Goal: Information Seeking & Learning: Check status

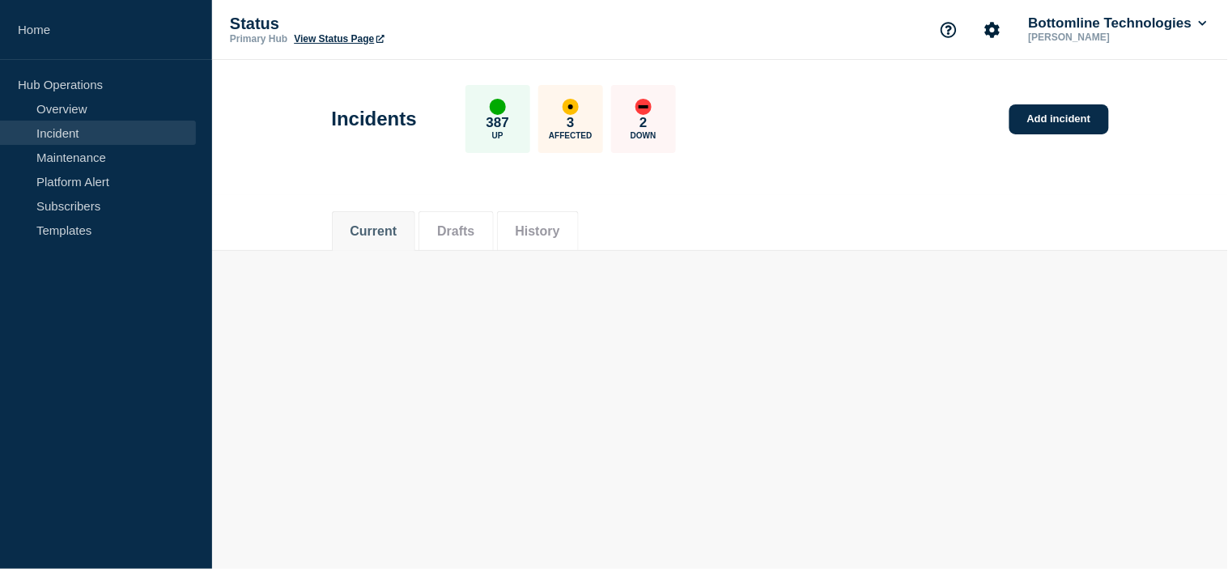
click at [555, 233] on button "History" at bounding box center [538, 231] width 45 height 15
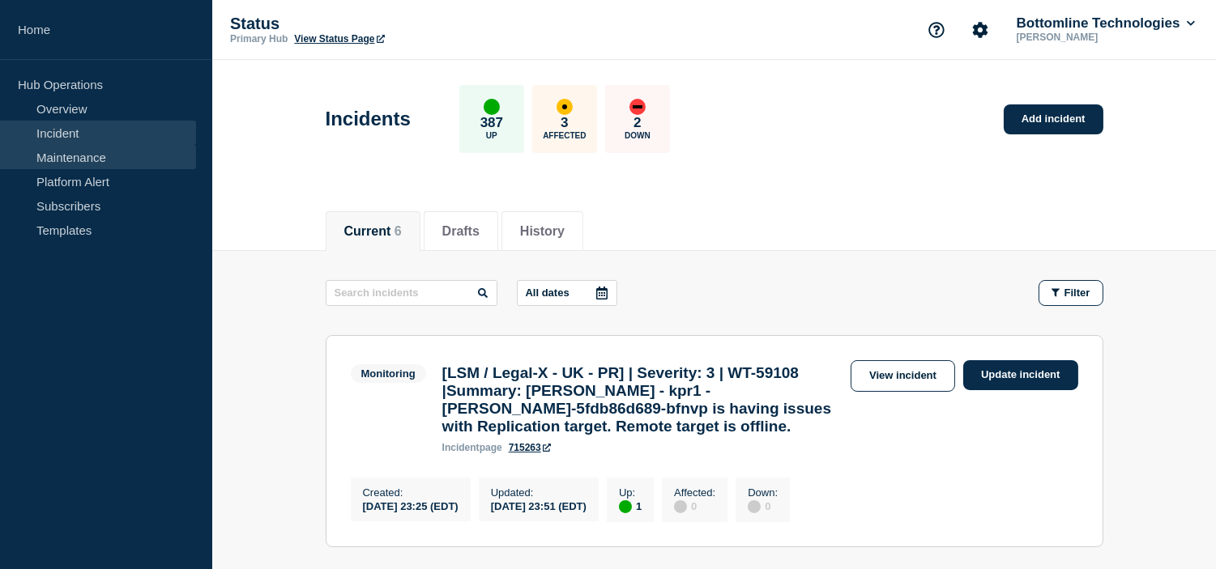
click at [113, 151] on link "Maintenance" at bounding box center [98, 157] width 196 height 24
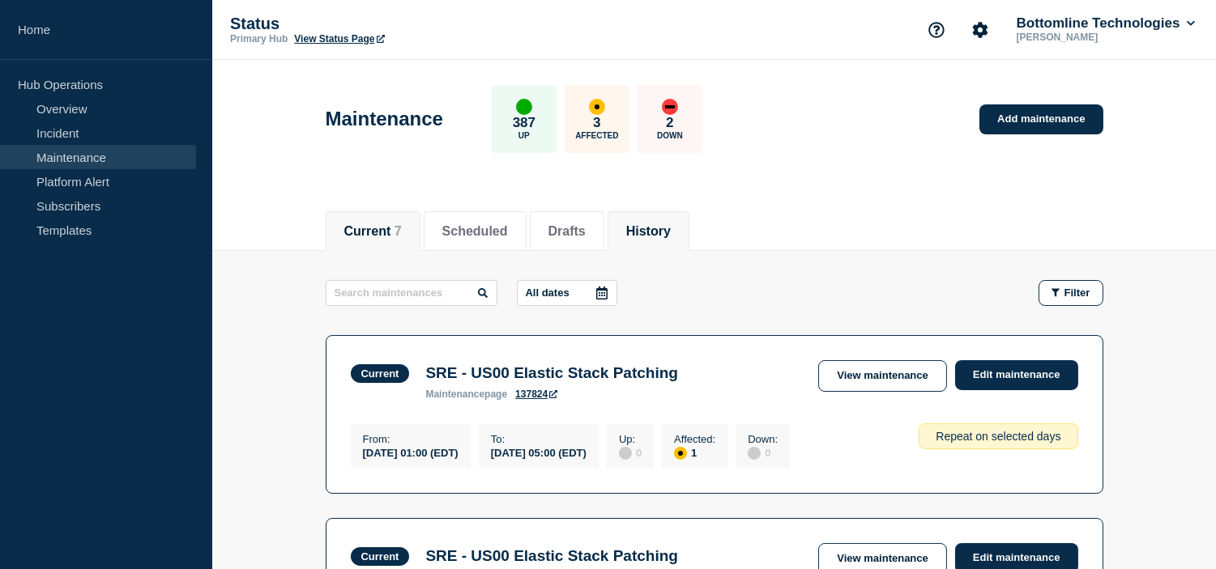
click at [661, 219] on li "History" at bounding box center [648, 231] width 82 height 40
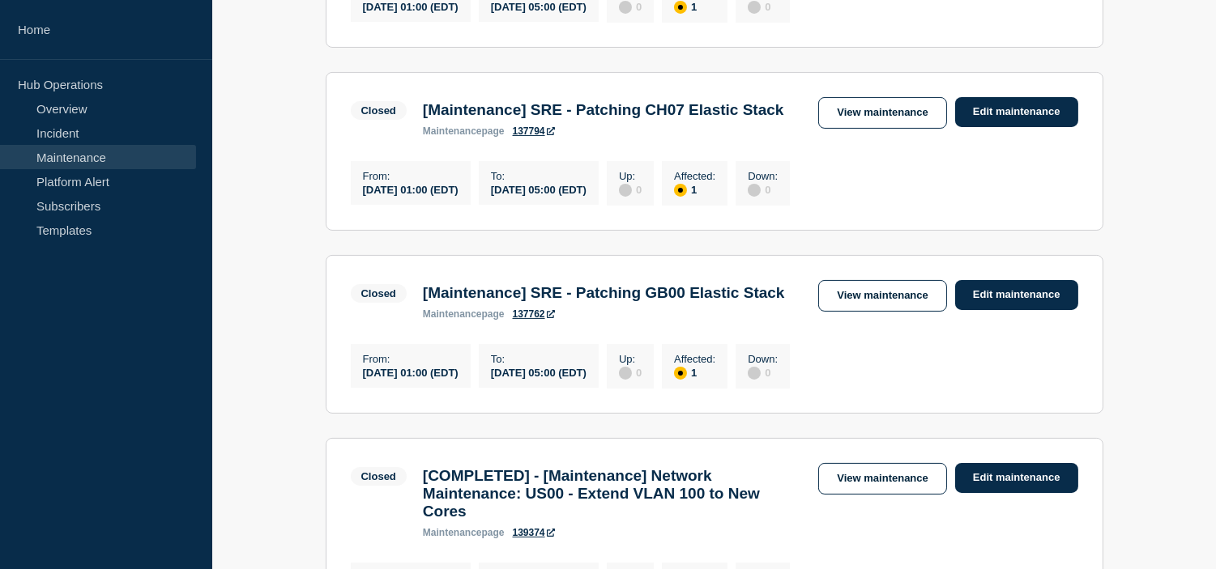
scroll to position [90, 0]
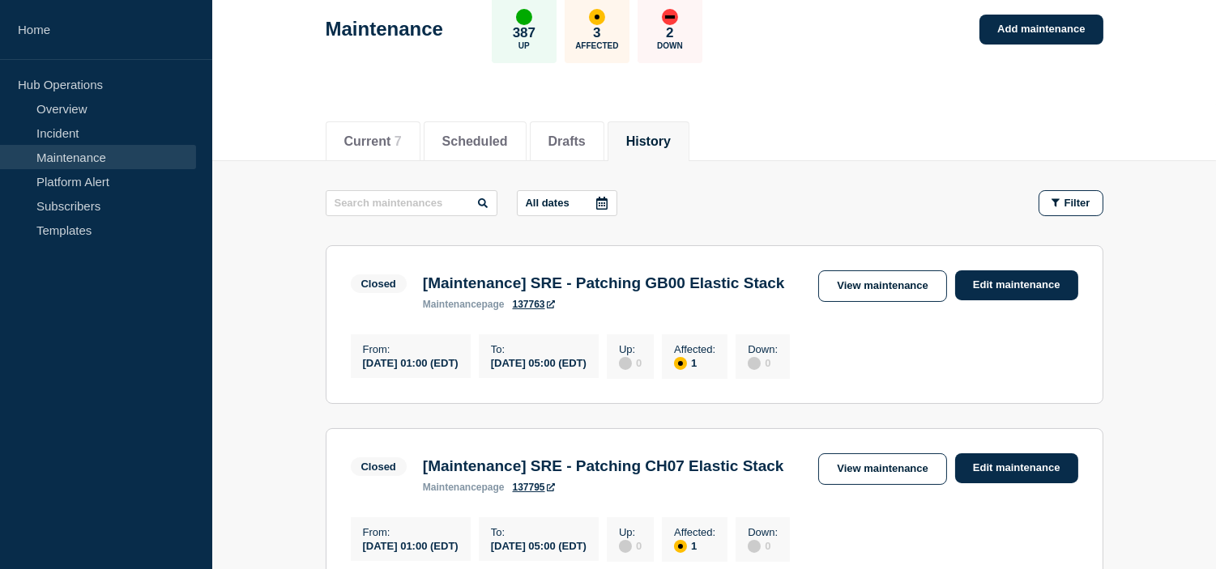
click at [562, 212] on button "All dates" at bounding box center [567, 203] width 100 height 26
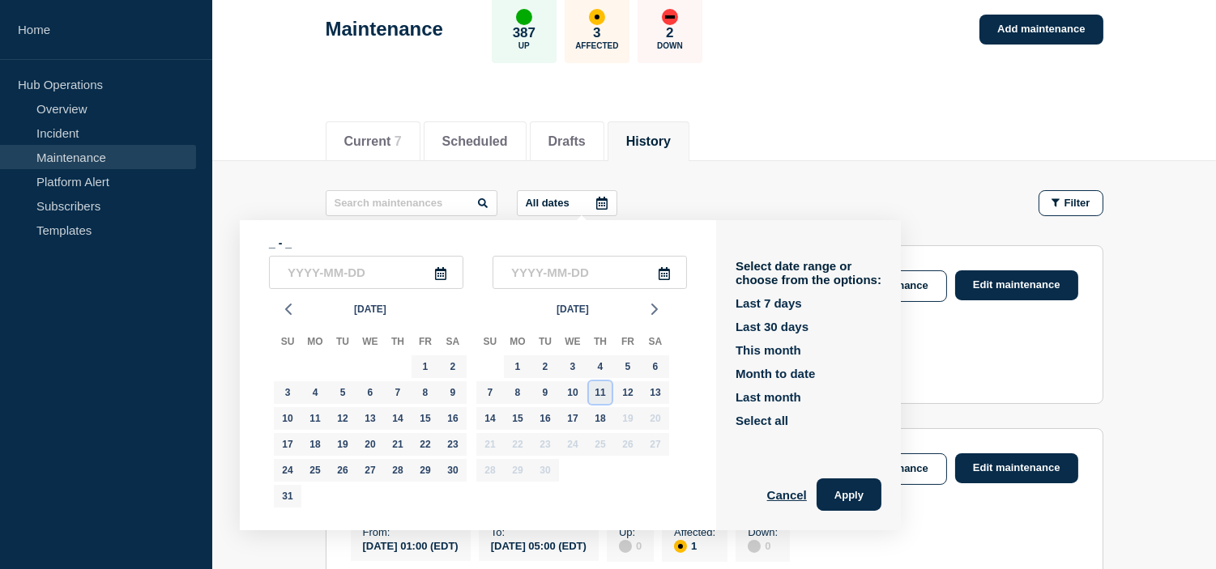
click at [597, 395] on div "11" at bounding box center [600, 392] width 23 height 23
type input "2025-09-11"
click at [599, 416] on div "18" at bounding box center [600, 418] width 23 height 23
type input "2025-09-18"
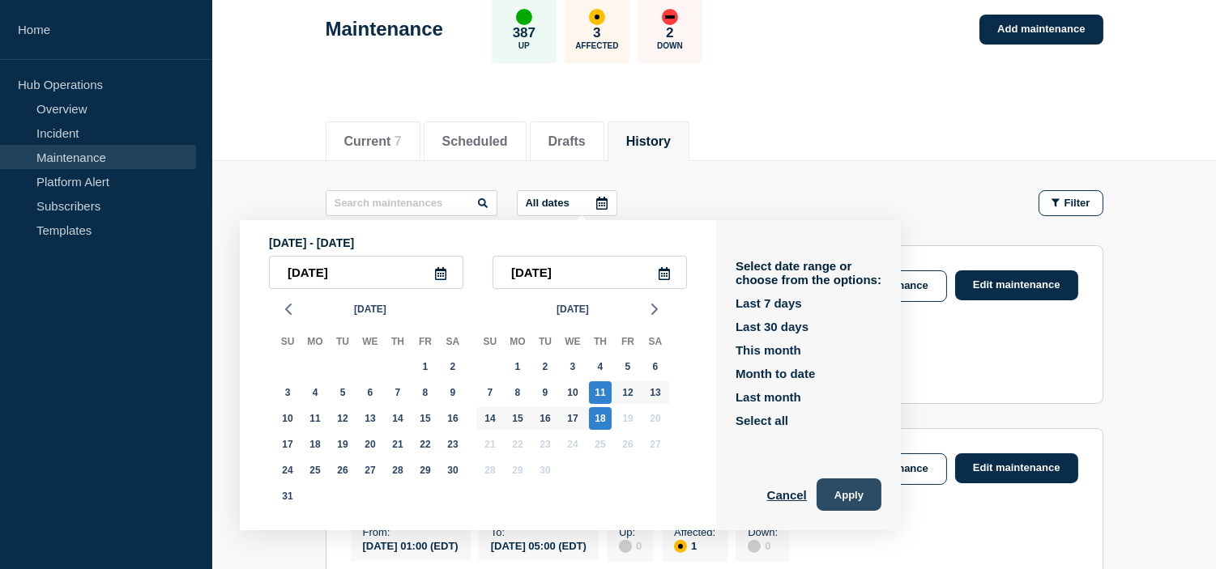
click at [872, 488] on button "Apply" at bounding box center [848, 495] width 65 height 32
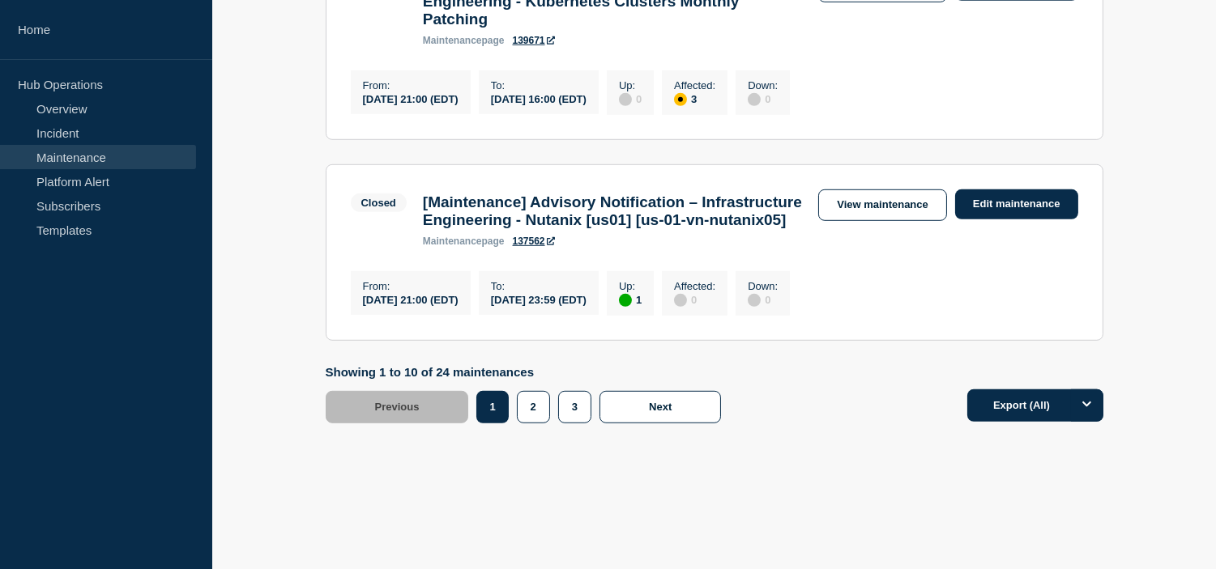
scroll to position [2175, 0]
click at [525, 415] on button "2" at bounding box center [533, 407] width 33 height 32
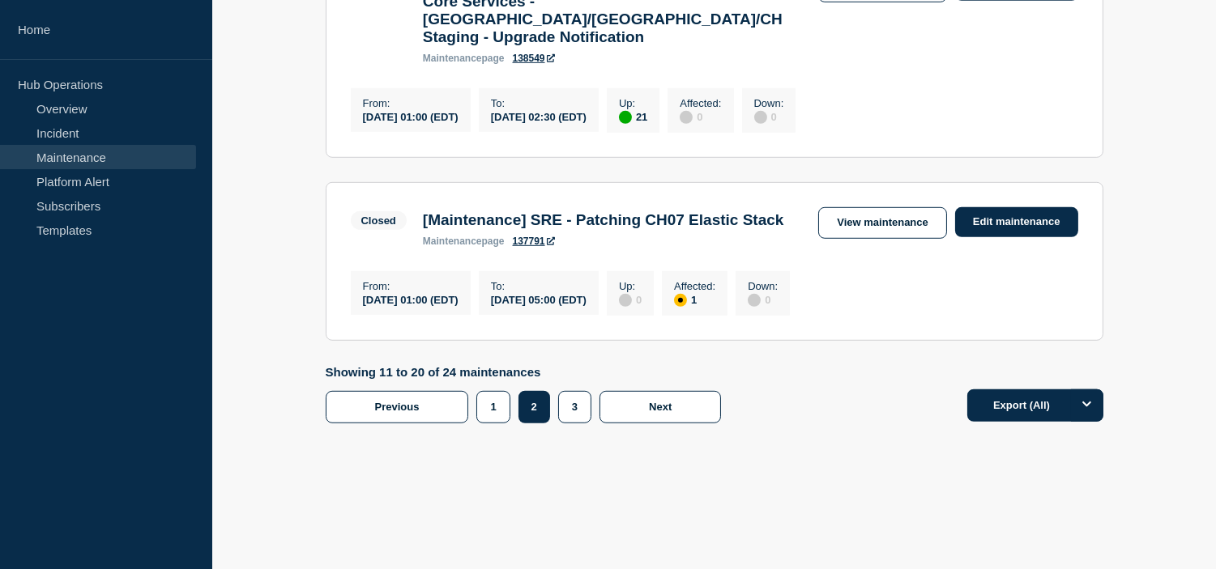
scroll to position [2219, 0]
click at [492, 407] on button "1" at bounding box center [492, 407] width 33 height 32
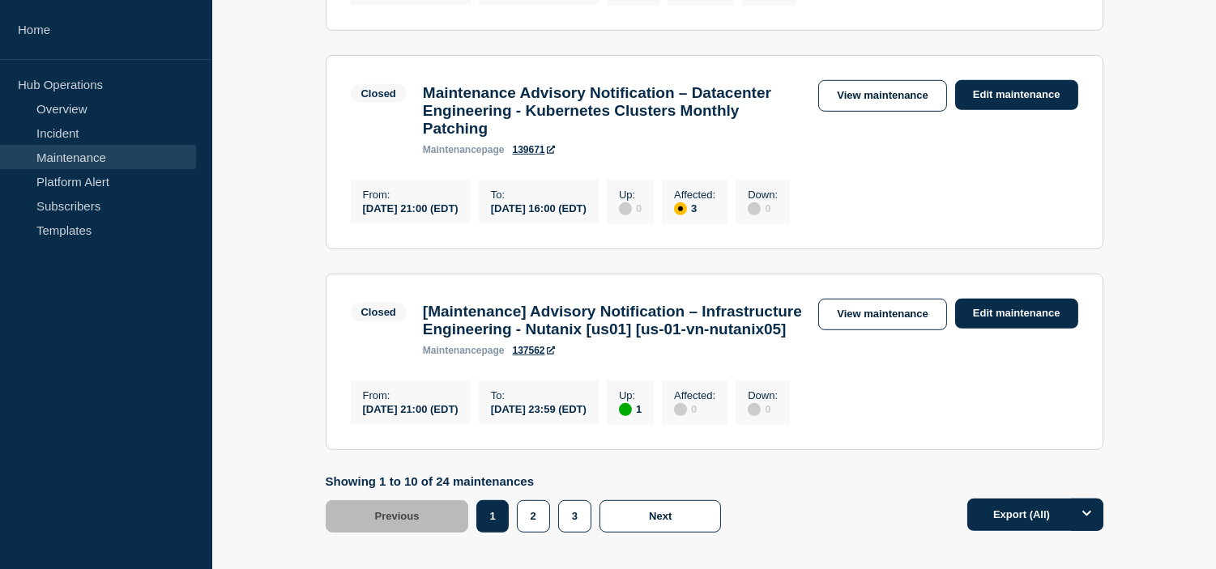
scroll to position [1905, 0]
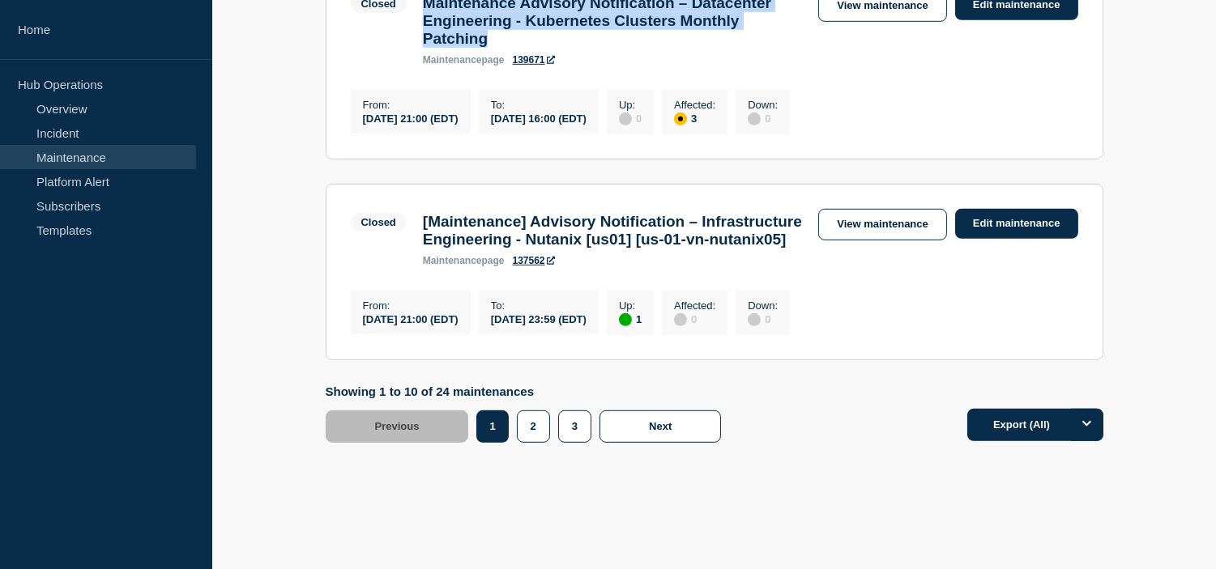
drag, startPoint x: 649, startPoint y: 254, endPoint x: 416, endPoint y: 215, distance: 236.6
click at [416, 66] on div "Maintenance Advisory Notification – Datacenter Engineering - Kubernetes Cluster…" at bounding box center [613, 29] width 396 height 71
copy h3 "Maintenance Advisory Notification – Datacenter Engineering - Kubernetes Cluster…"
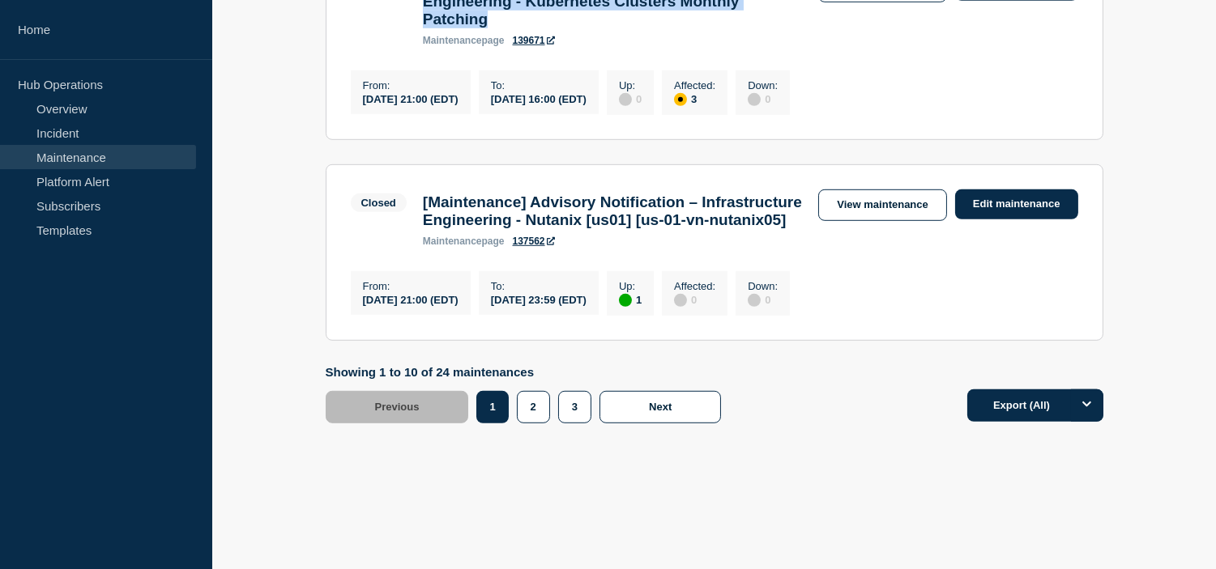
scroll to position [2175, 0]
click at [534, 403] on button "2" at bounding box center [533, 407] width 33 height 32
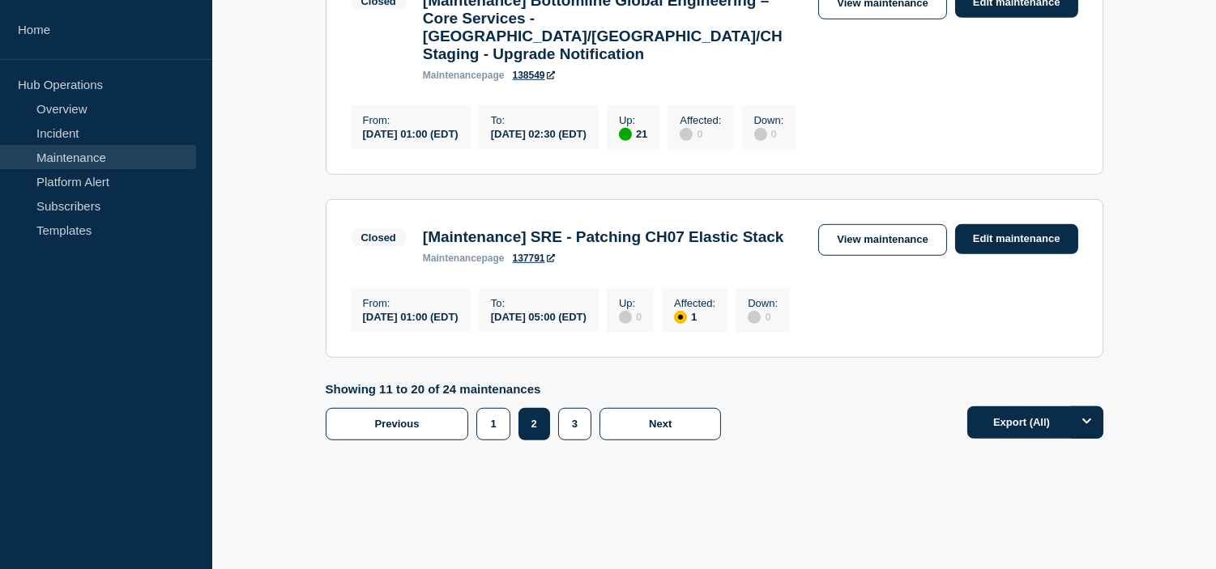
scroll to position [2219, 0]
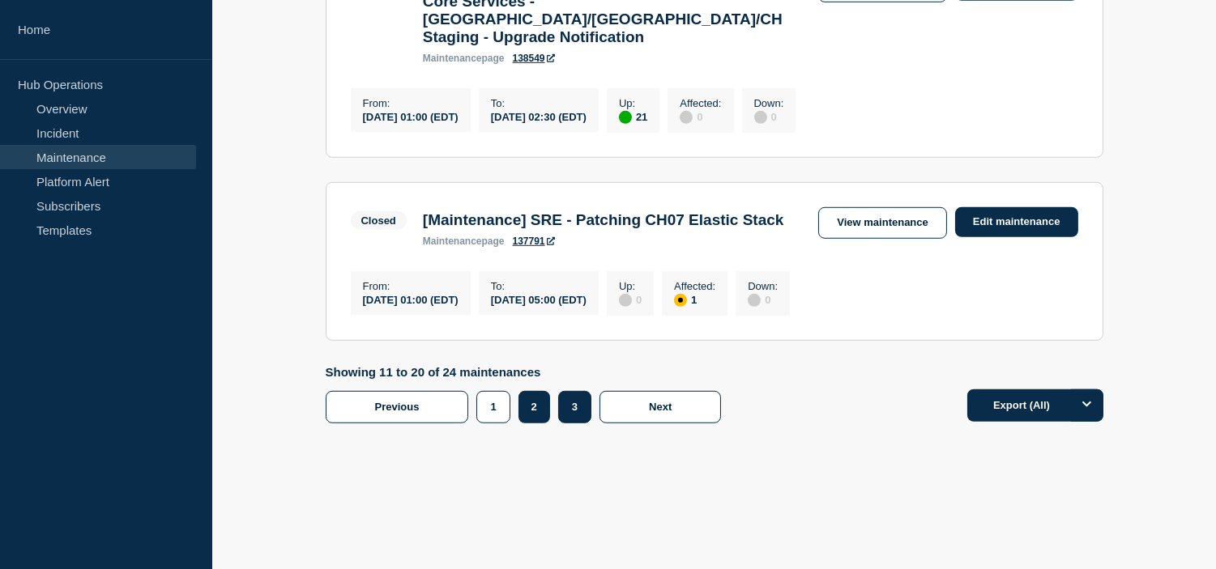
click at [573, 408] on button "3" at bounding box center [574, 407] width 33 height 32
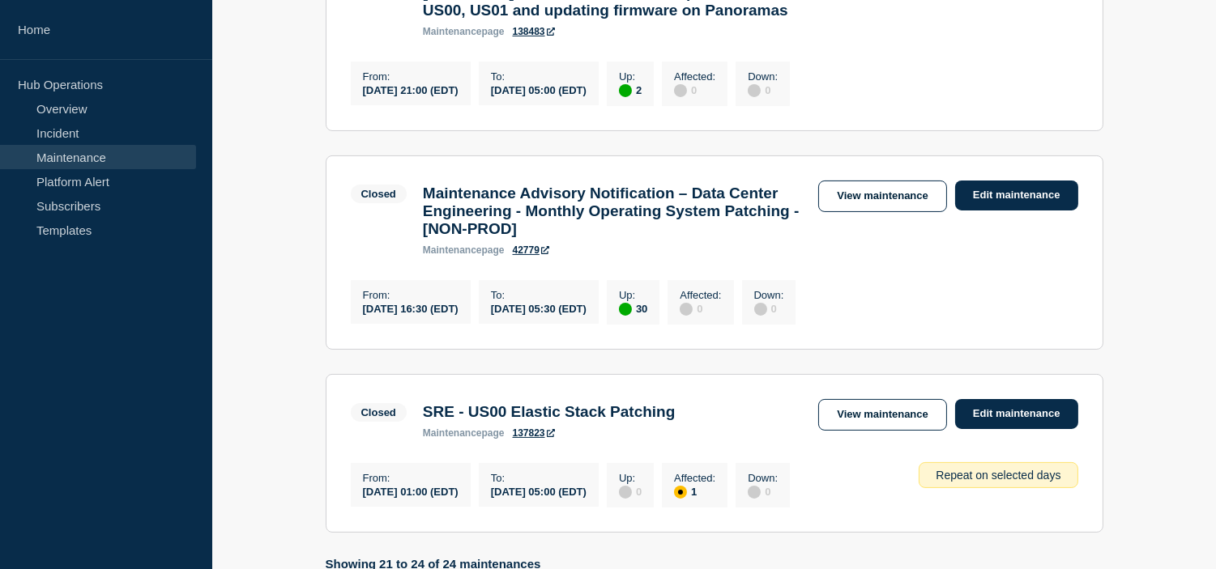
scroll to position [492, 0]
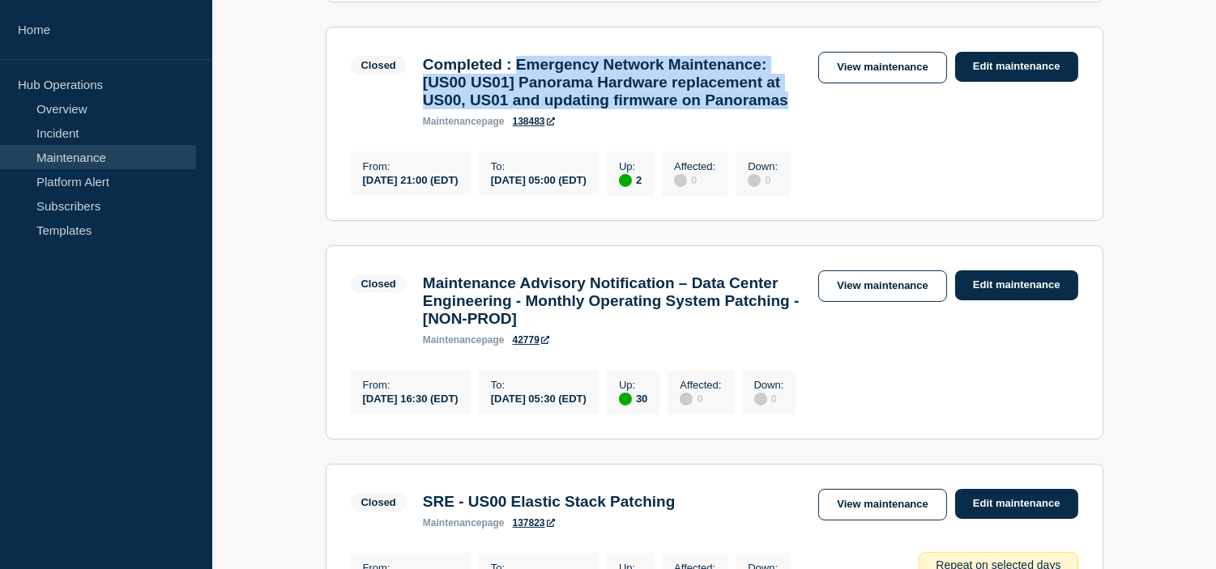
drag, startPoint x: 531, startPoint y: 91, endPoint x: 756, endPoint y: 152, distance: 232.6
click at [756, 109] on h3 "Completed : Emergency Network Maintenance: [US00 US01] Panorama Hardware replac…" at bounding box center [613, 82] width 380 height 53
copy h3 "Emergency Network Maintenance: [US00 US01] Panorama Hardware replacement at US0…"
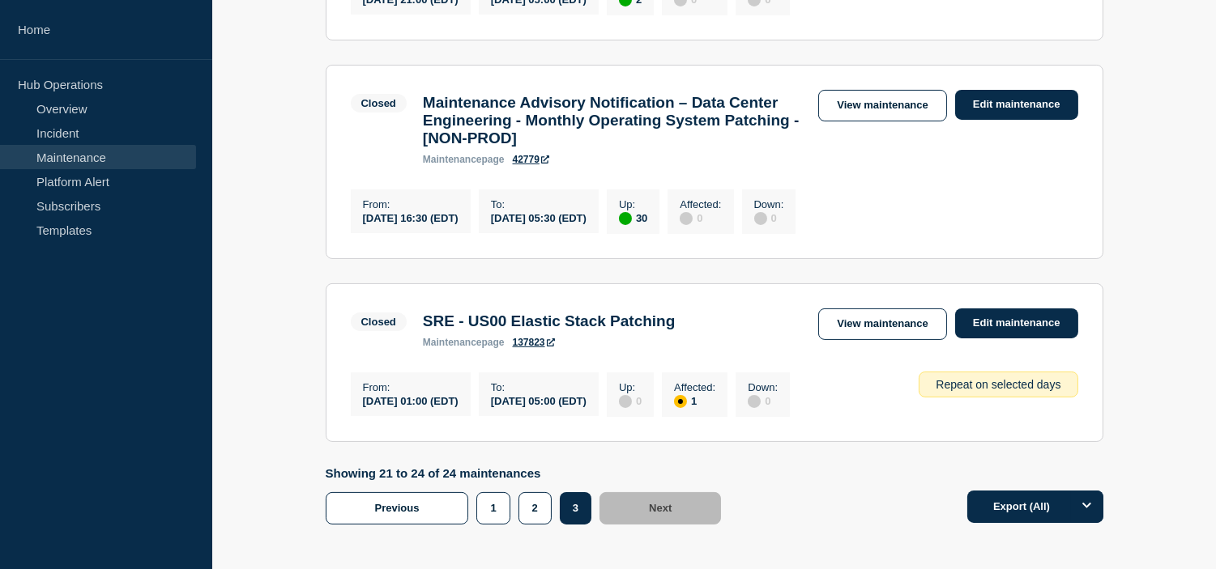
scroll to position [852, 0]
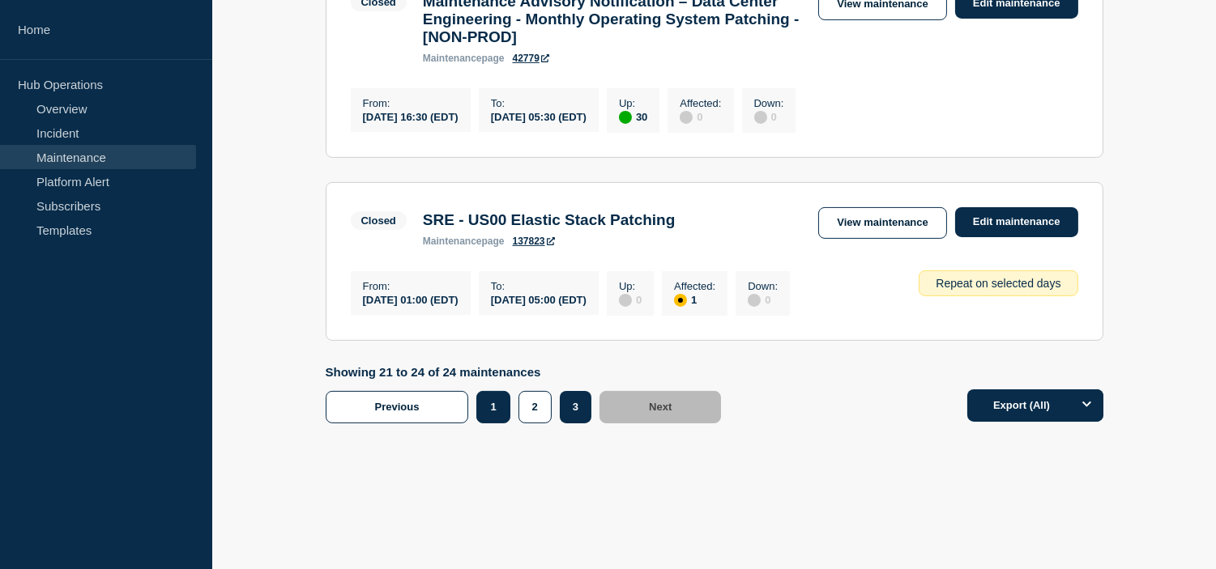
click at [495, 415] on button "1" at bounding box center [492, 407] width 33 height 32
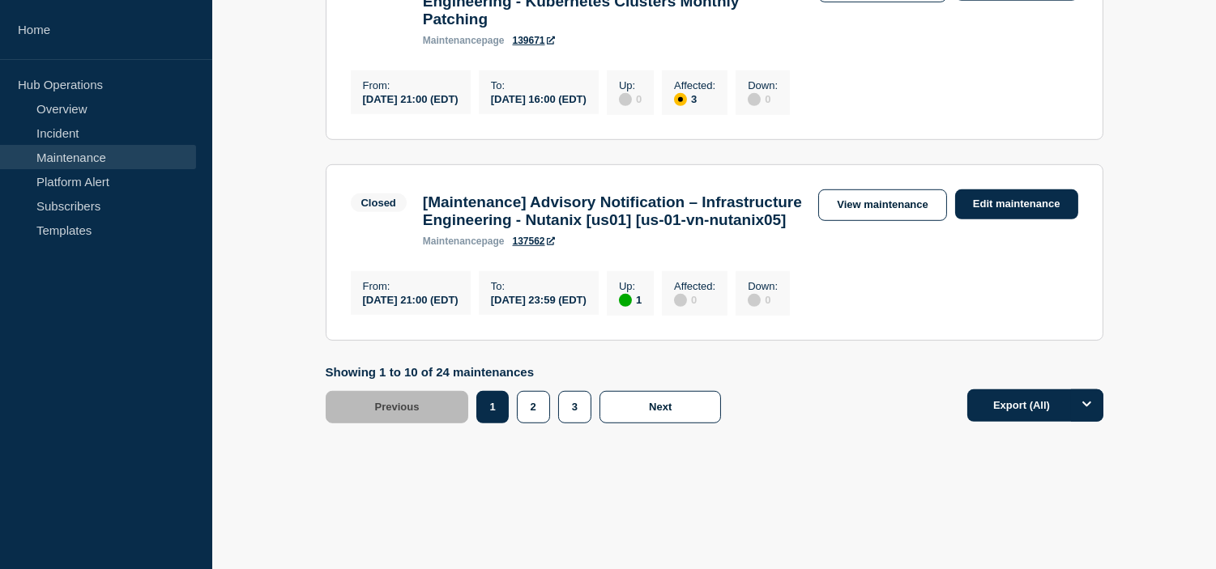
scroll to position [2175, 0]
click at [530, 398] on button "2" at bounding box center [533, 407] width 33 height 32
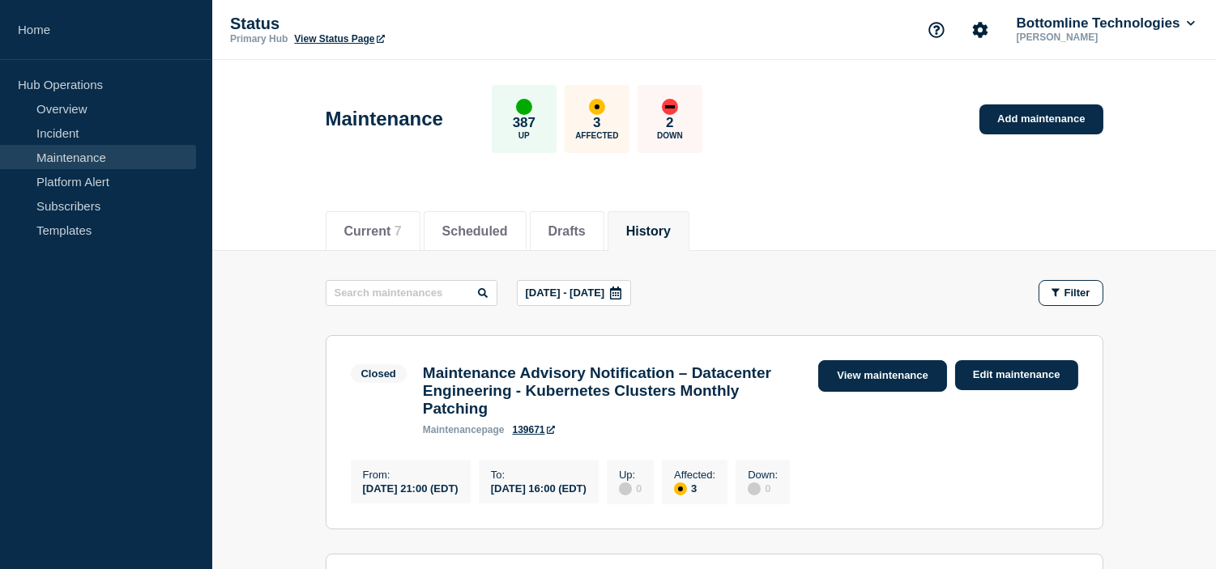
click at [883, 377] on link "View maintenance" at bounding box center [882, 376] width 128 height 32
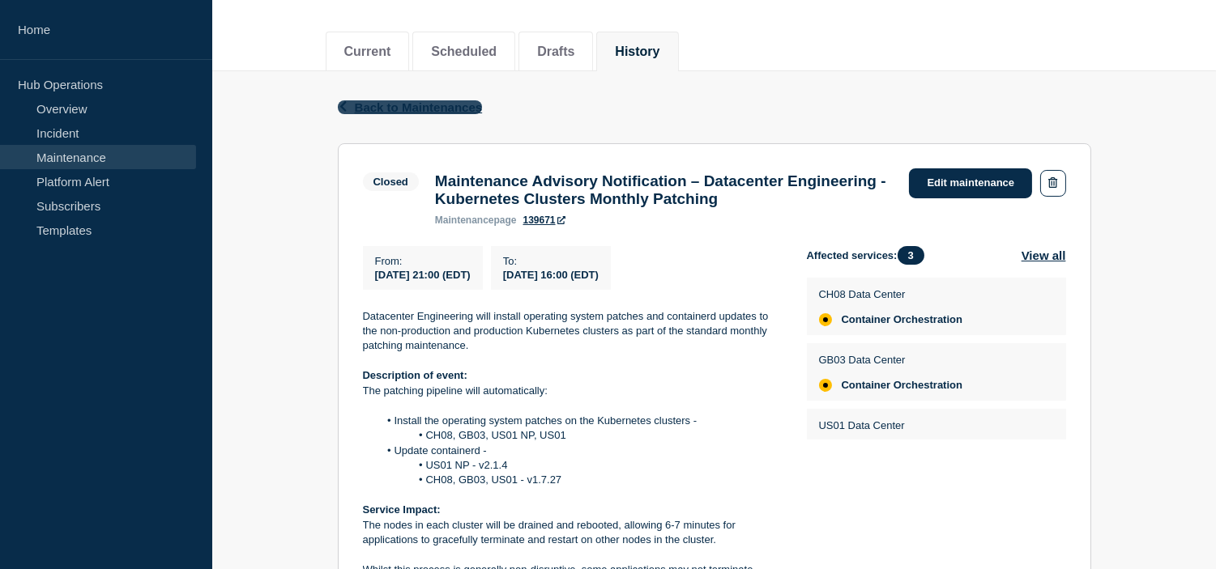
click at [392, 108] on span "Back to Maintenances" at bounding box center [419, 107] width 128 height 14
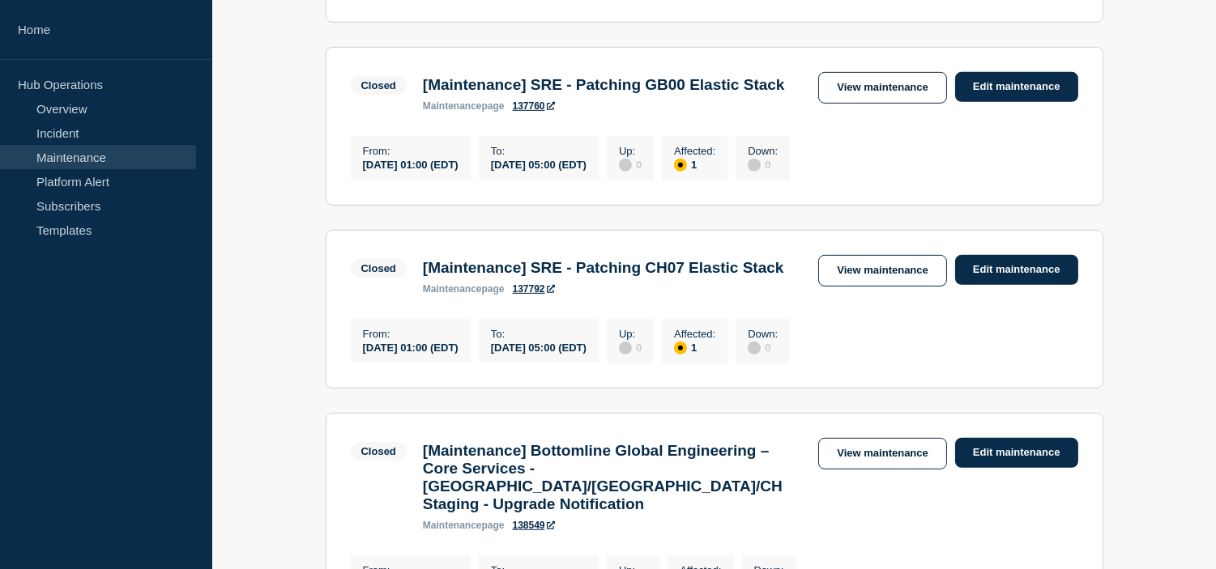
scroll to position [2069, 0]
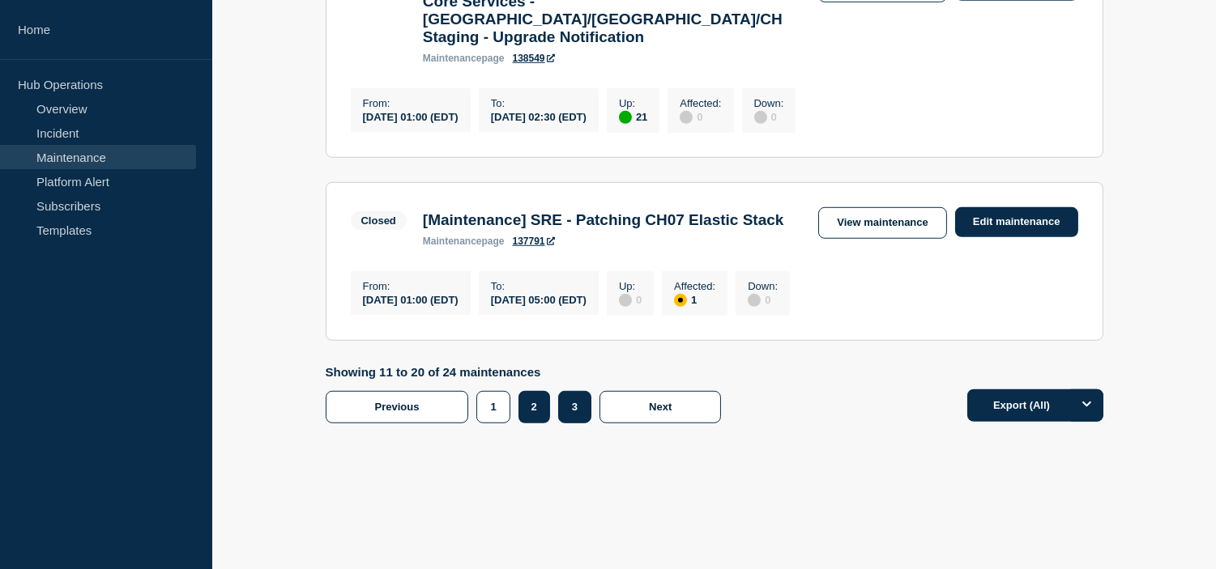
click at [585, 424] on button "3" at bounding box center [574, 407] width 33 height 32
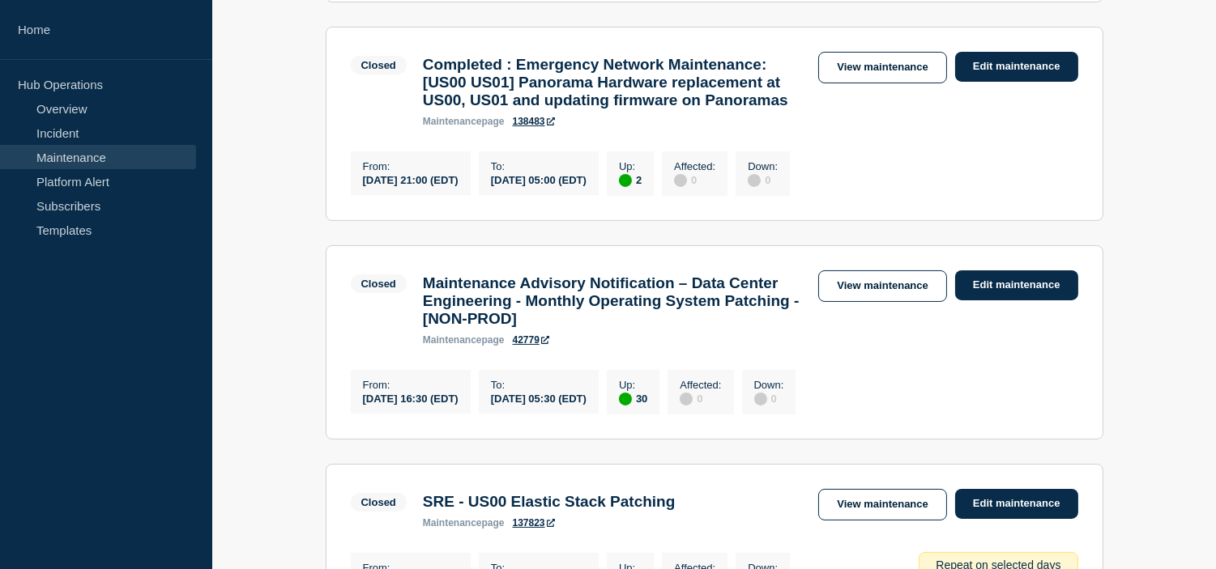
scroll to position [402, 0]
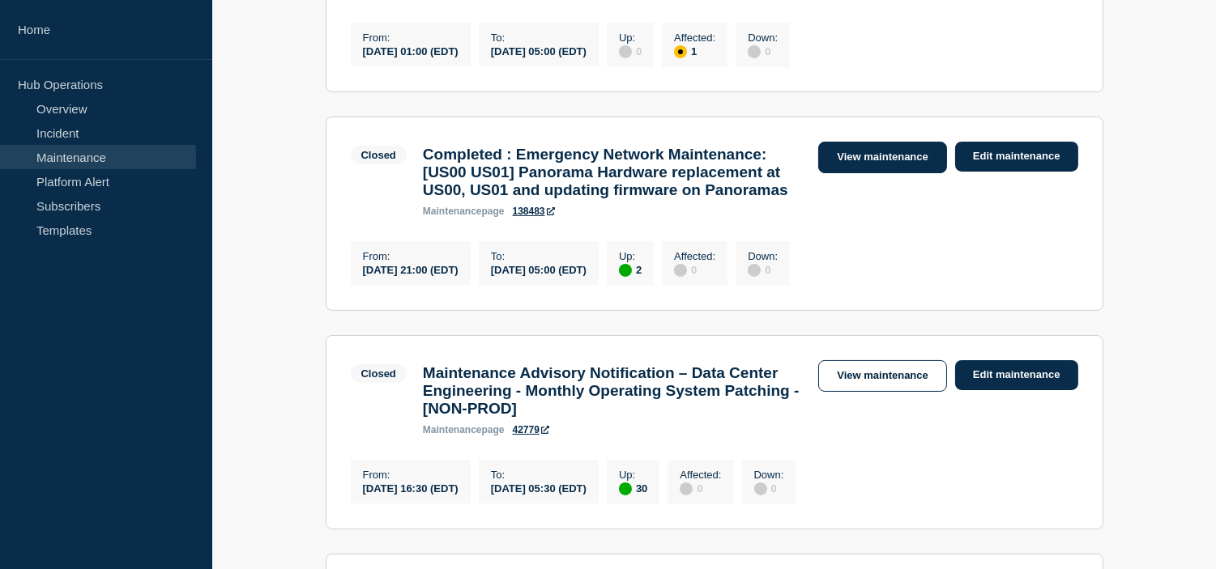
click at [853, 173] on link "View maintenance" at bounding box center [882, 158] width 128 height 32
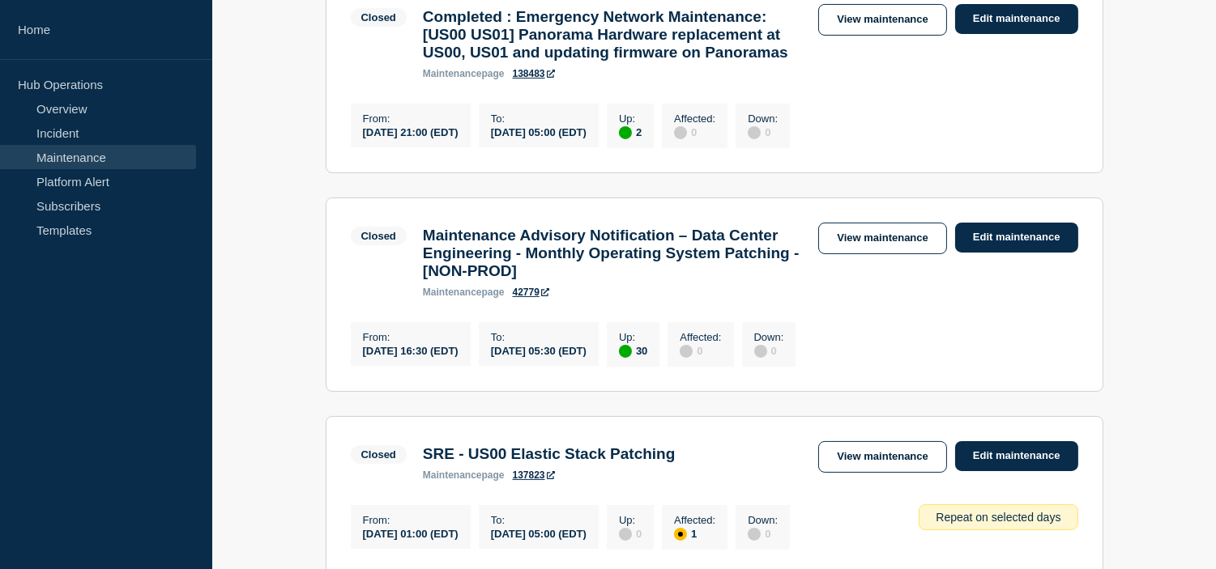
scroll to position [852, 0]
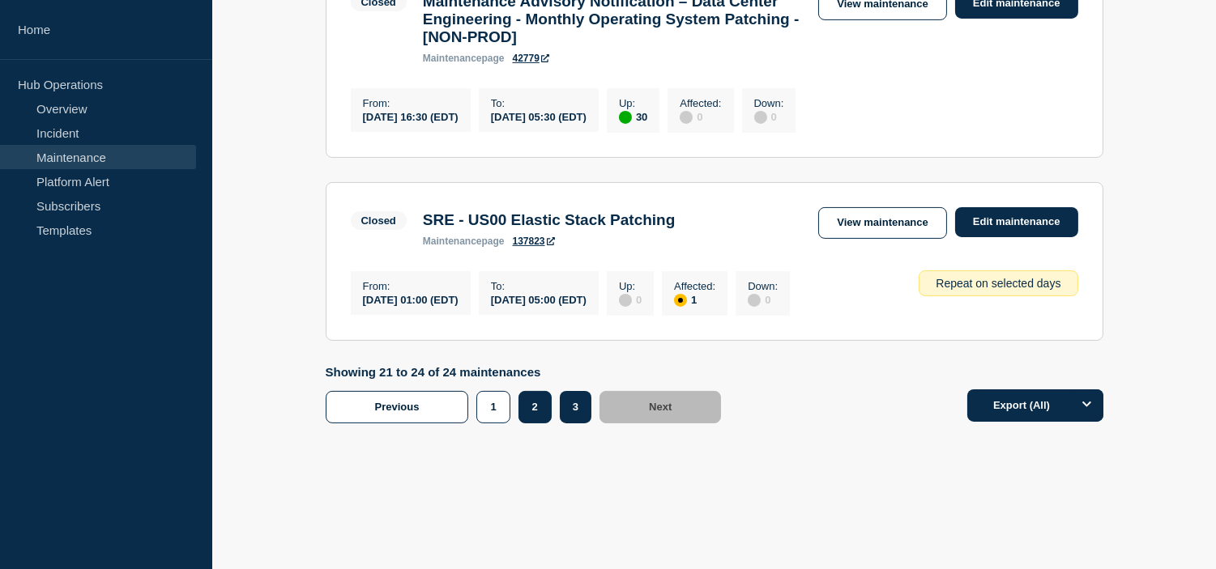
click at [547, 398] on button "2" at bounding box center [534, 407] width 33 height 32
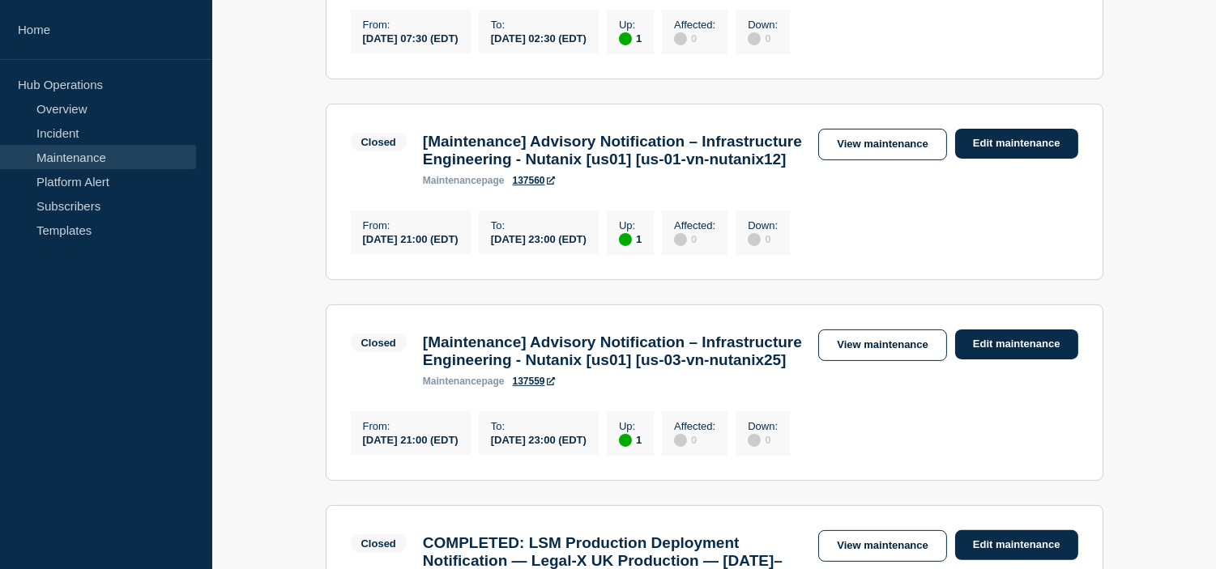
scroll to position [222, 0]
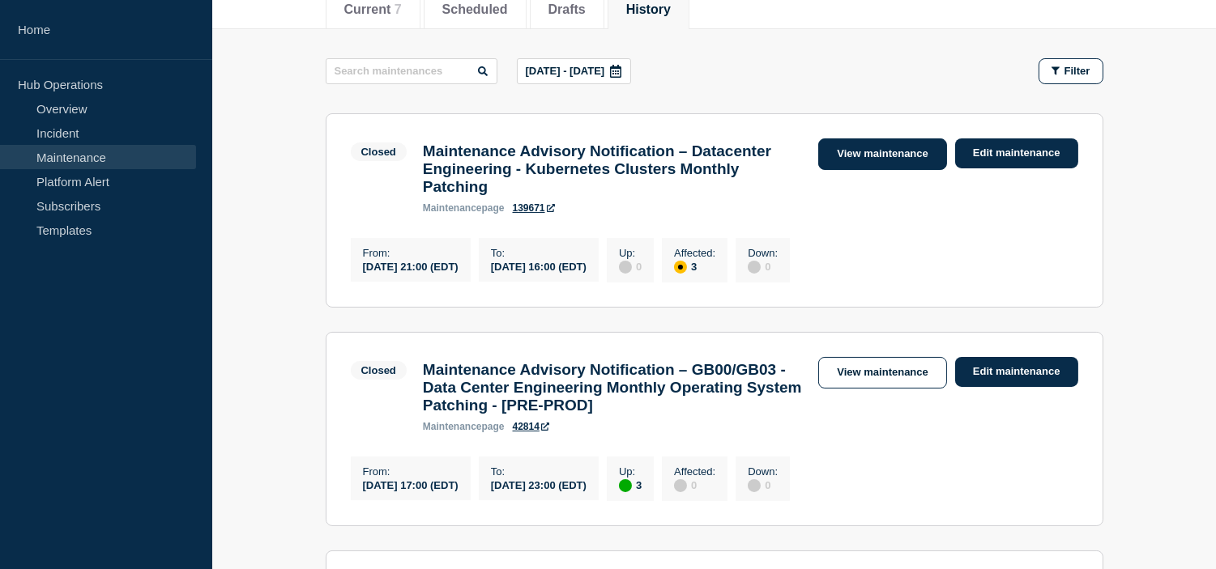
click at [853, 155] on link "View maintenance" at bounding box center [882, 154] width 128 height 32
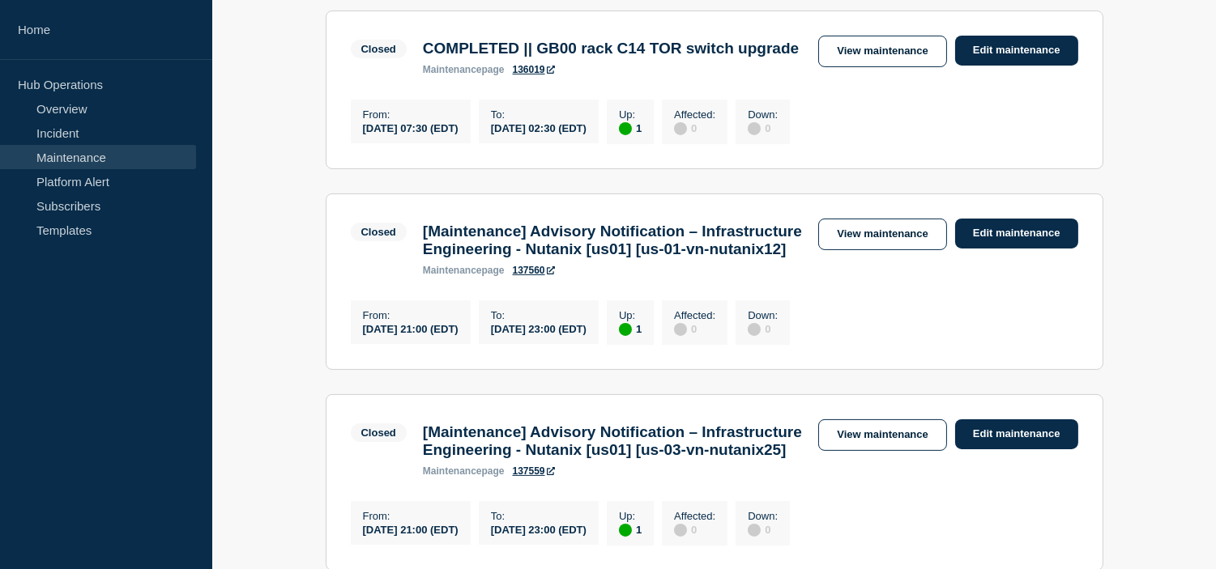
scroll to position [852, 0]
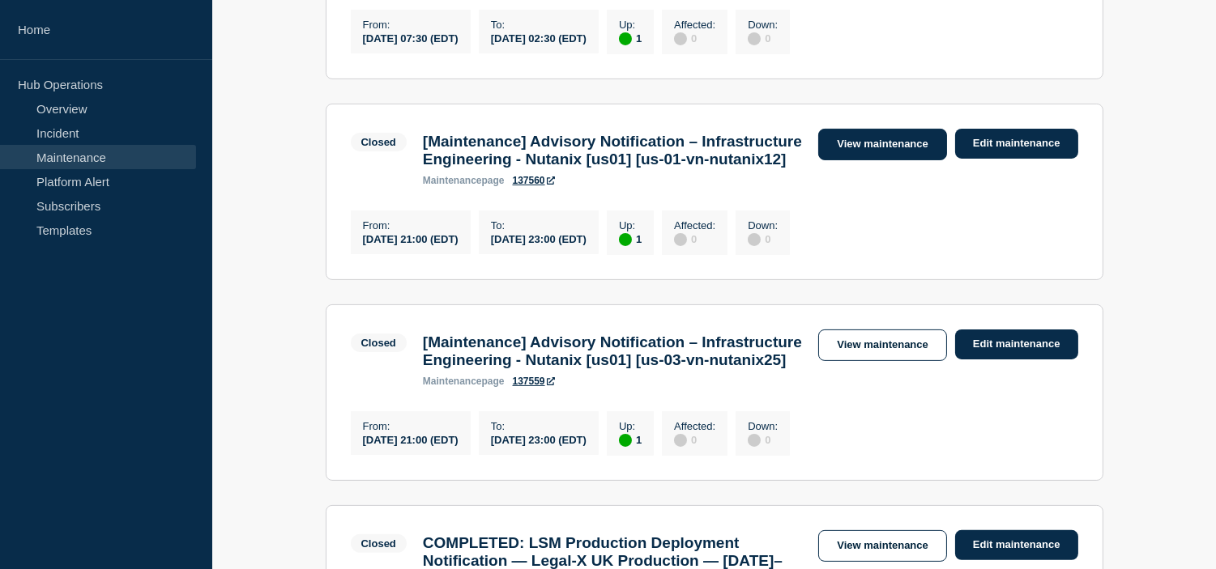
click at [854, 160] on link "View maintenance" at bounding box center [882, 145] width 128 height 32
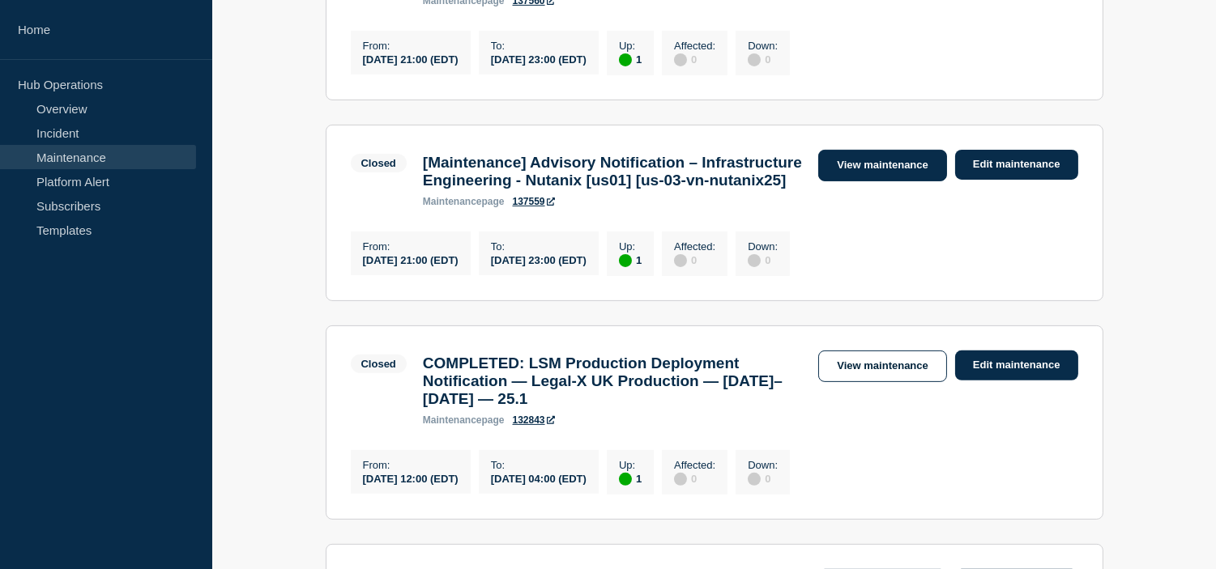
click at [862, 181] on link "View maintenance" at bounding box center [882, 166] width 128 height 32
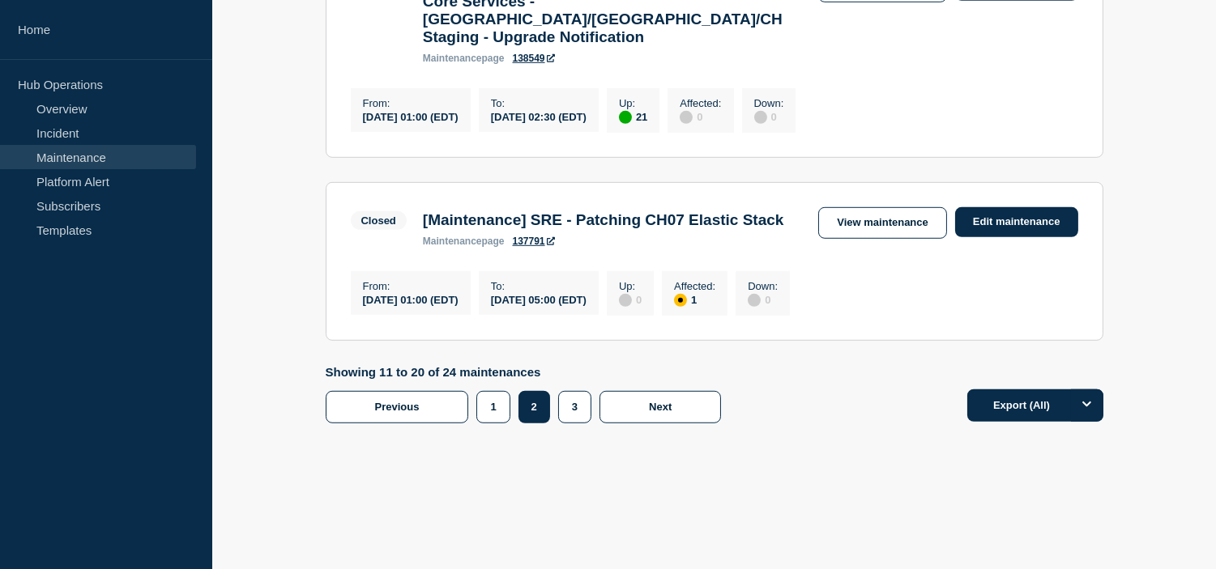
scroll to position [2201, 0]
click at [494, 424] on button "1" at bounding box center [492, 407] width 33 height 32
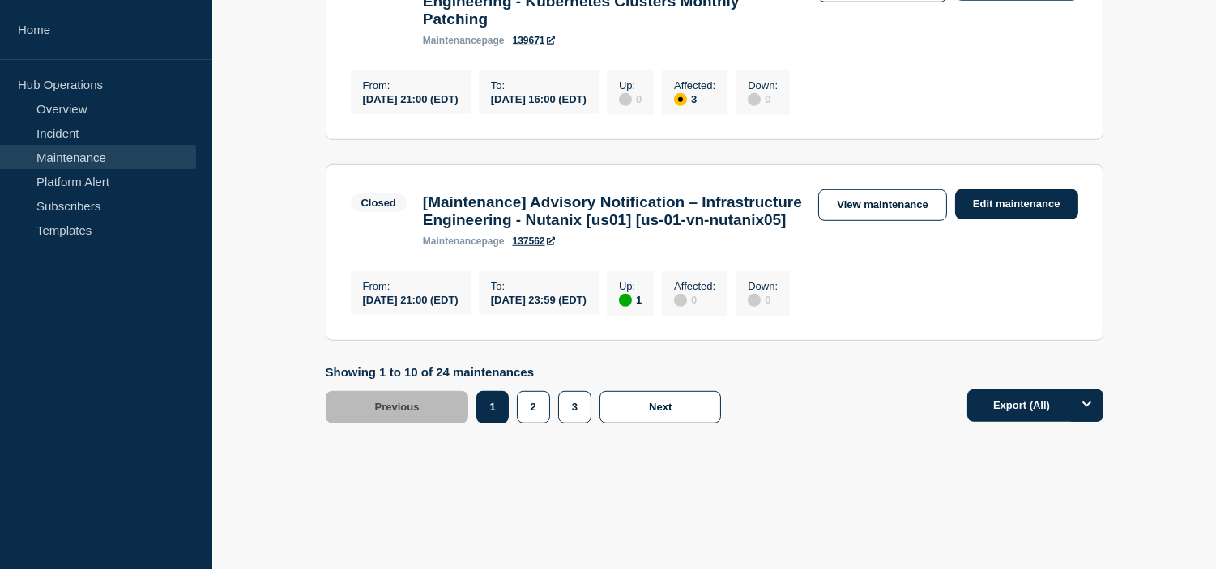
scroll to position [1905, 0]
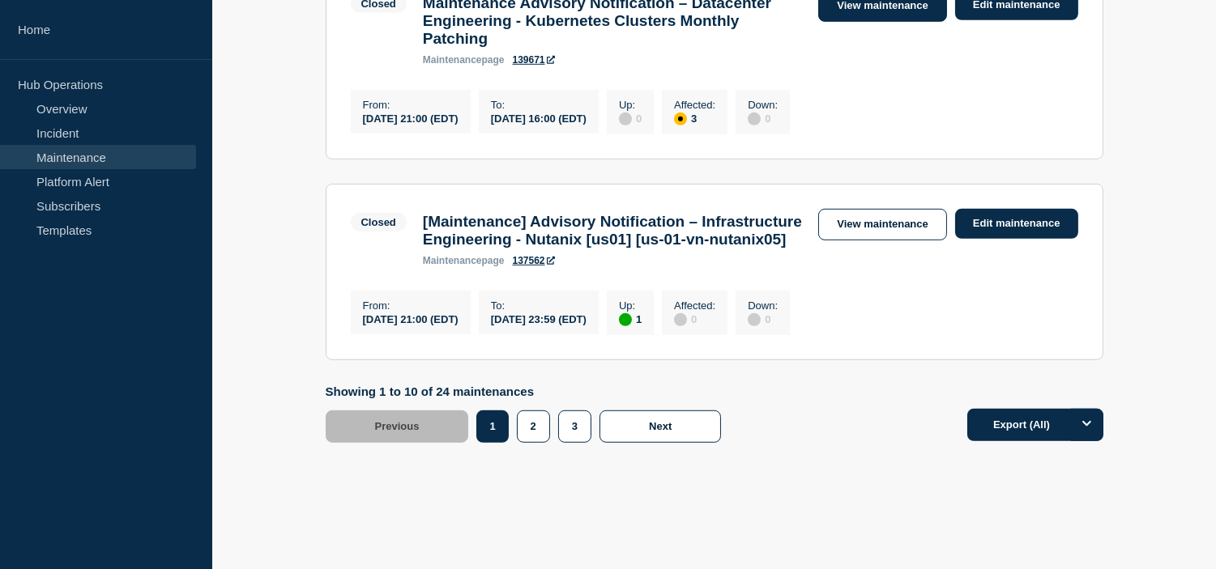
click at [844, 22] on link "View maintenance" at bounding box center [882, 6] width 128 height 32
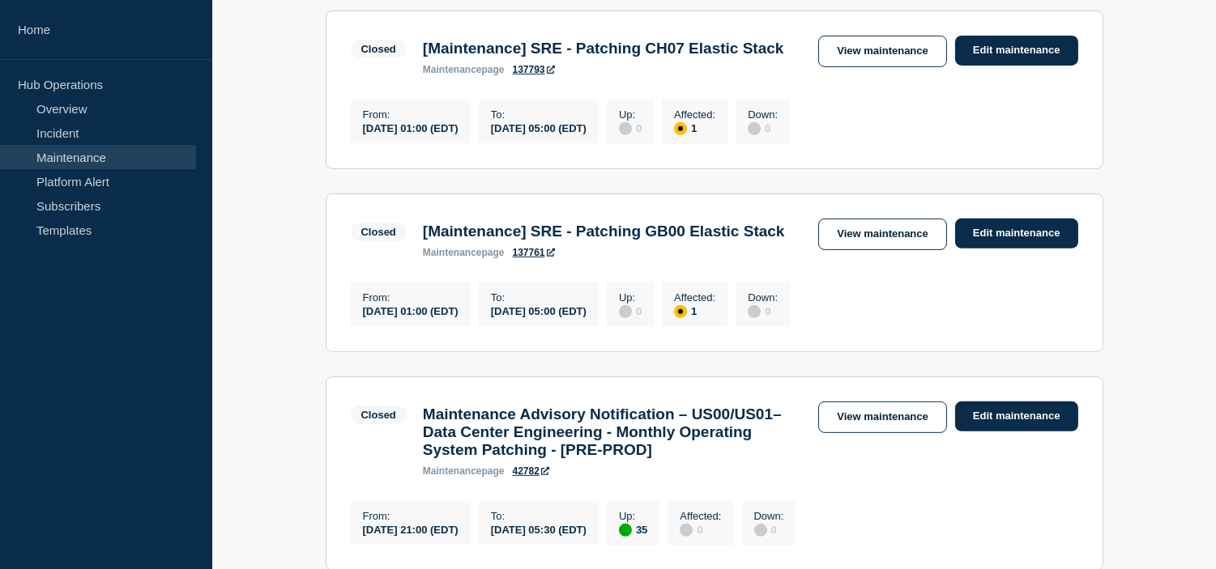
scroll to position [1006, 0]
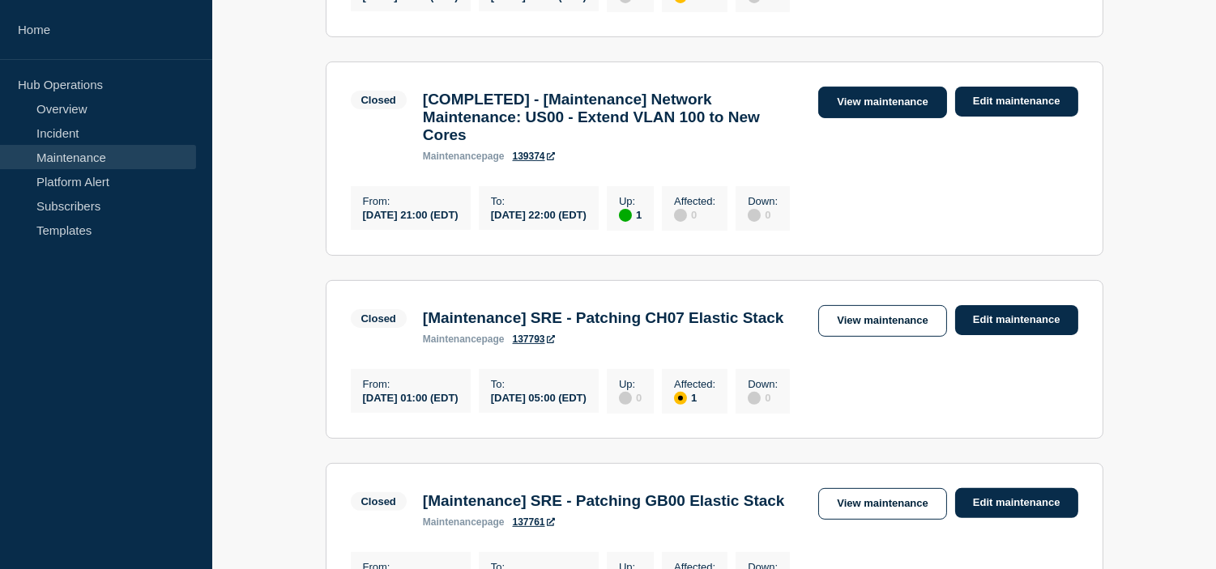
click at [849, 118] on link "View maintenance" at bounding box center [882, 103] width 128 height 32
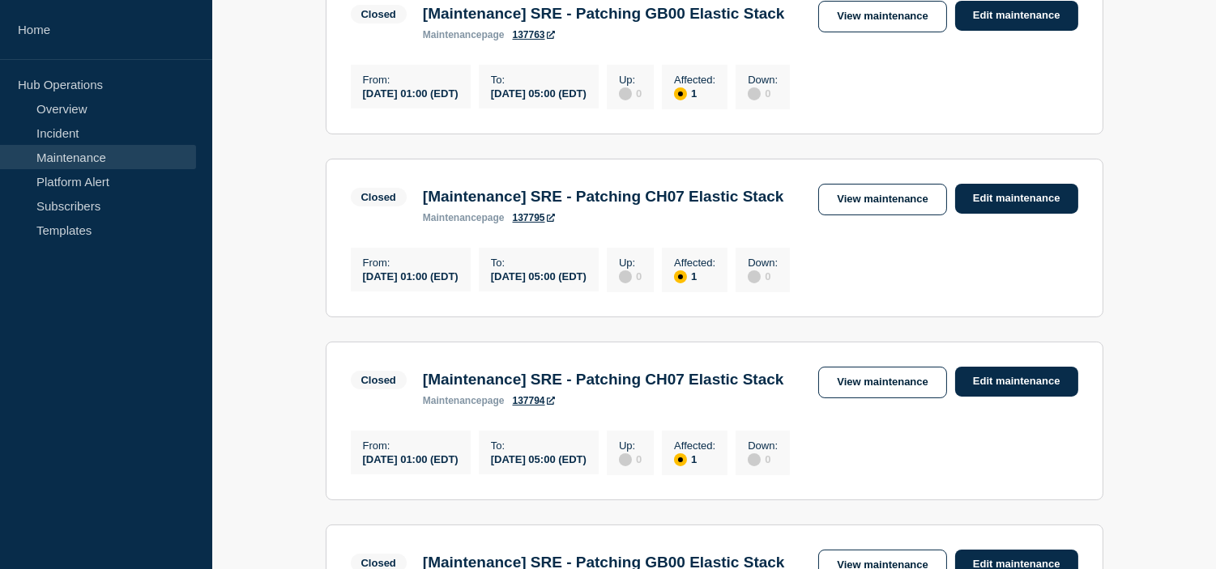
scroll to position [0, 0]
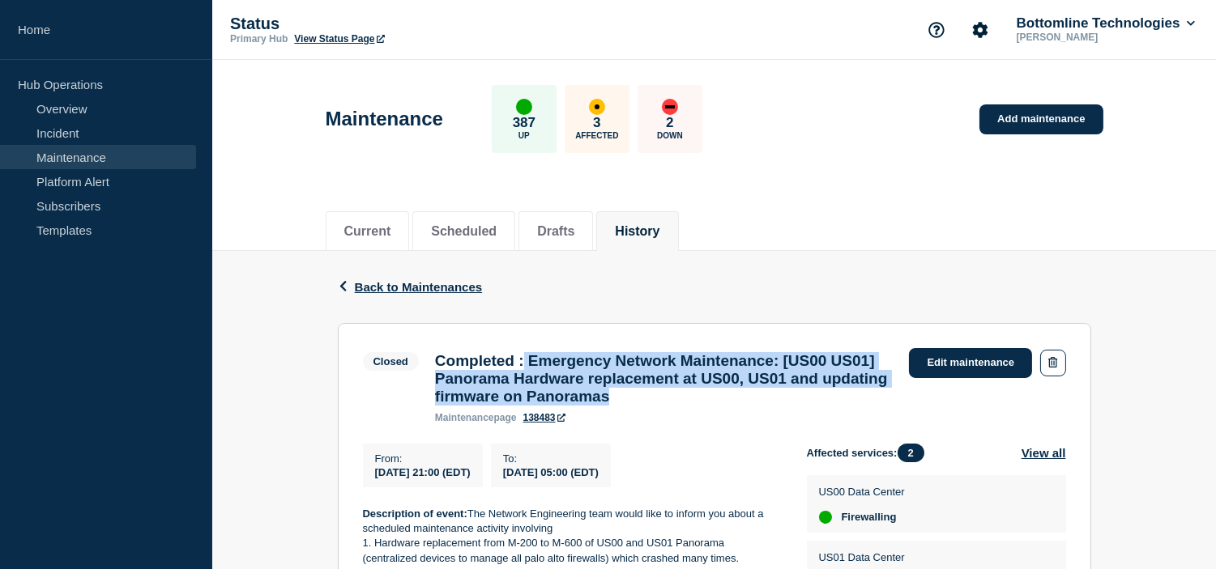
drag, startPoint x: 814, startPoint y: 401, endPoint x: 536, endPoint y: 362, distance: 280.5
click at [536, 362] on h3 "Completed : Emergency Network Maintenance: [US00 US01] Panorama Hardware replac…" at bounding box center [664, 378] width 458 height 53
click at [541, 362] on h3 "Completed : Emergency Network Maintenance: [US00 US01] Panorama Hardware replac…" at bounding box center [664, 378] width 458 height 53
copy h3 "Emergency Network Maintenance: [US00 US01] Panorama Hardware replacement at US0…"
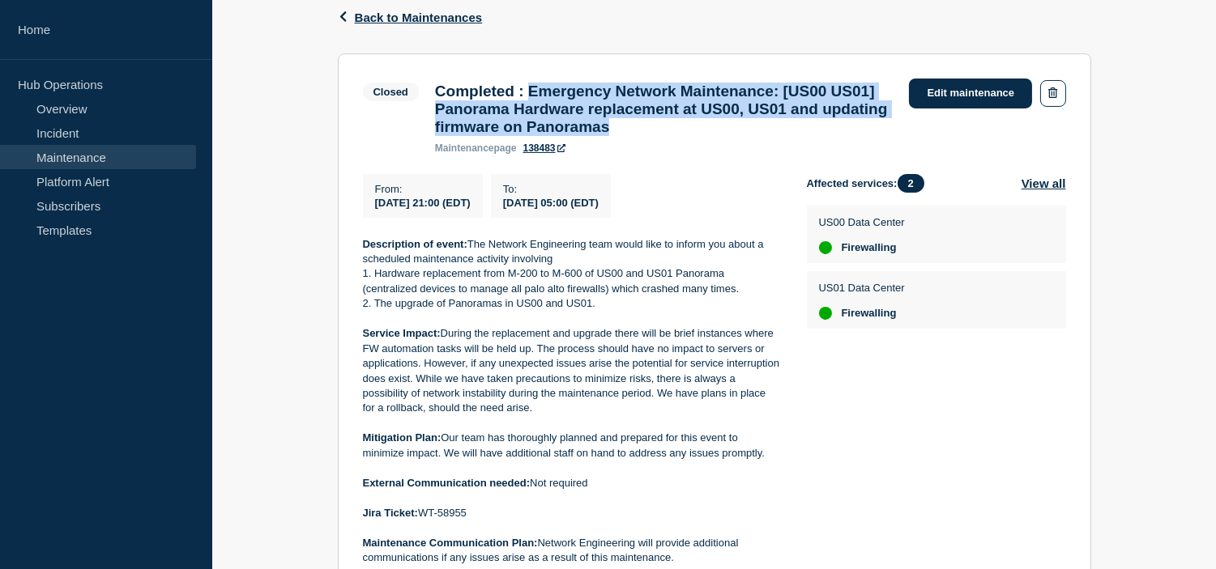
scroll to position [360, 0]
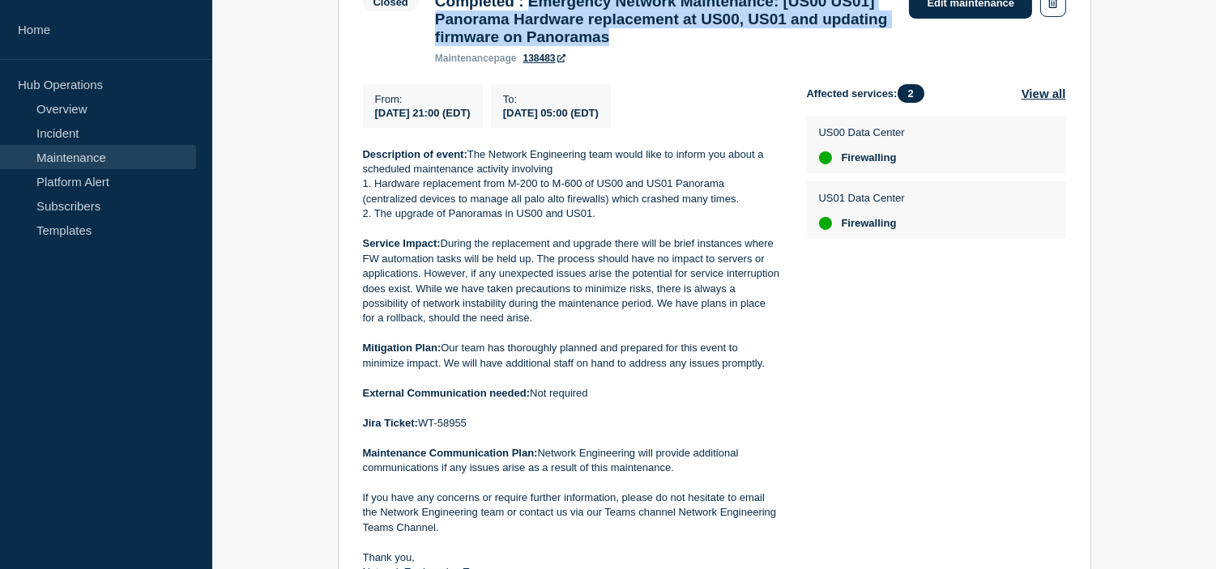
copy h3 "Emergency Network Maintenance: [US00 US01] Panorama Hardware replacement at US0…"
drag, startPoint x: 419, startPoint y: 430, endPoint x: 475, endPoint y: 432, distance: 55.1
click at [475, 431] on p "Jira Ticket: WT-58955" at bounding box center [572, 423] width 418 height 15
copy p "WT-58955"
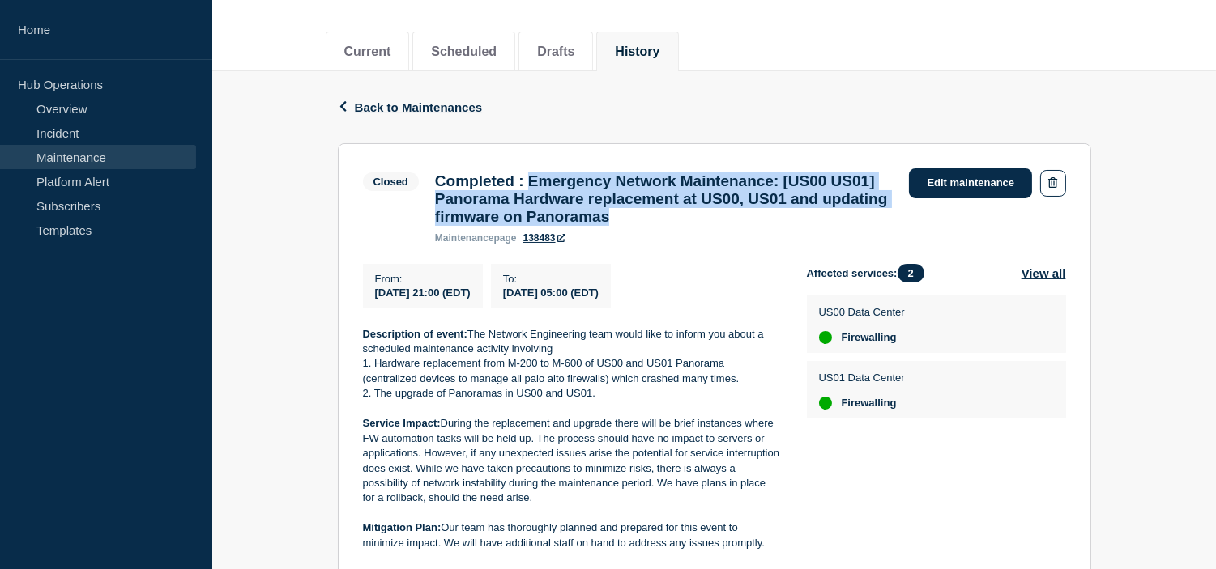
drag, startPoint x: 807, startPoint y: 233, endPoint x: 541, endPoint y: 181, distance: 270.6
click at [541, 181] on h3 "Completed : Emergency Network Maintenance: [US00 US01] Panorama Hardware replac…" at bounding box center [664, 198] width 458 height 53
copy h3 "Emergency Network Maintenance: [US00 US01] Panorama Hardware replacement at US0…"
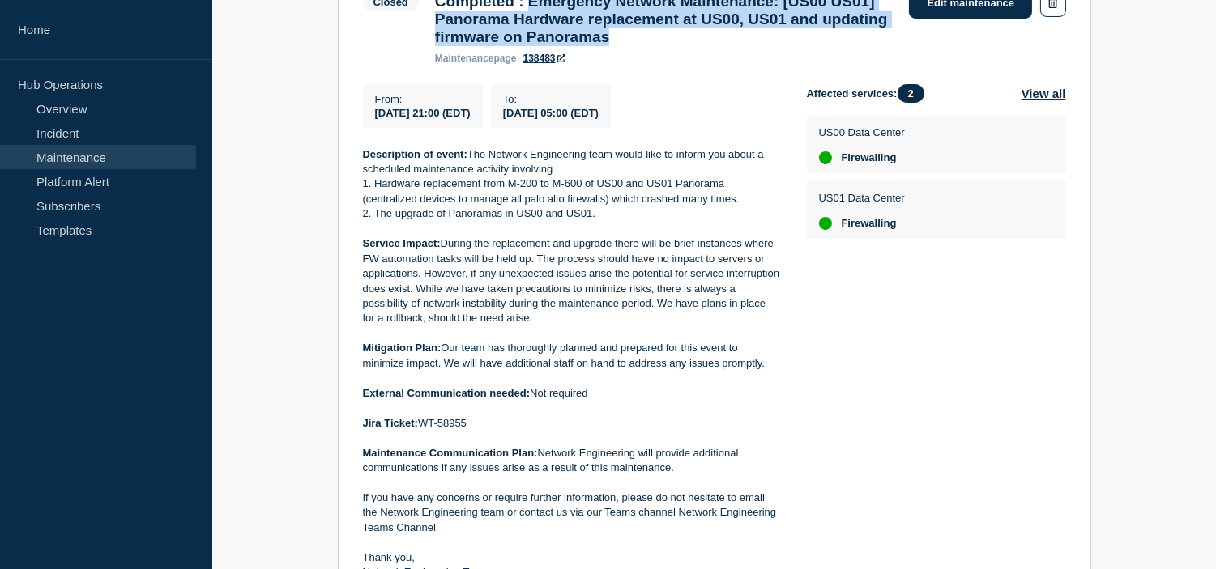
scroll to position [0, 0]
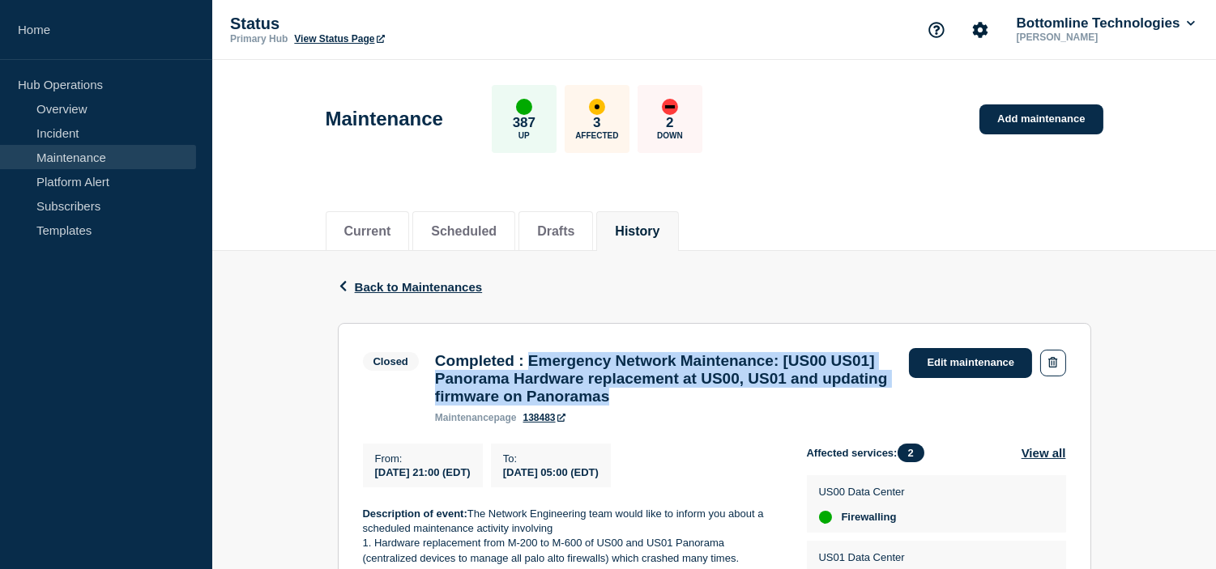
copy h3 "Emergency Network Maintenance: [US00 US01] Panorama Hardware replacement at US0…"
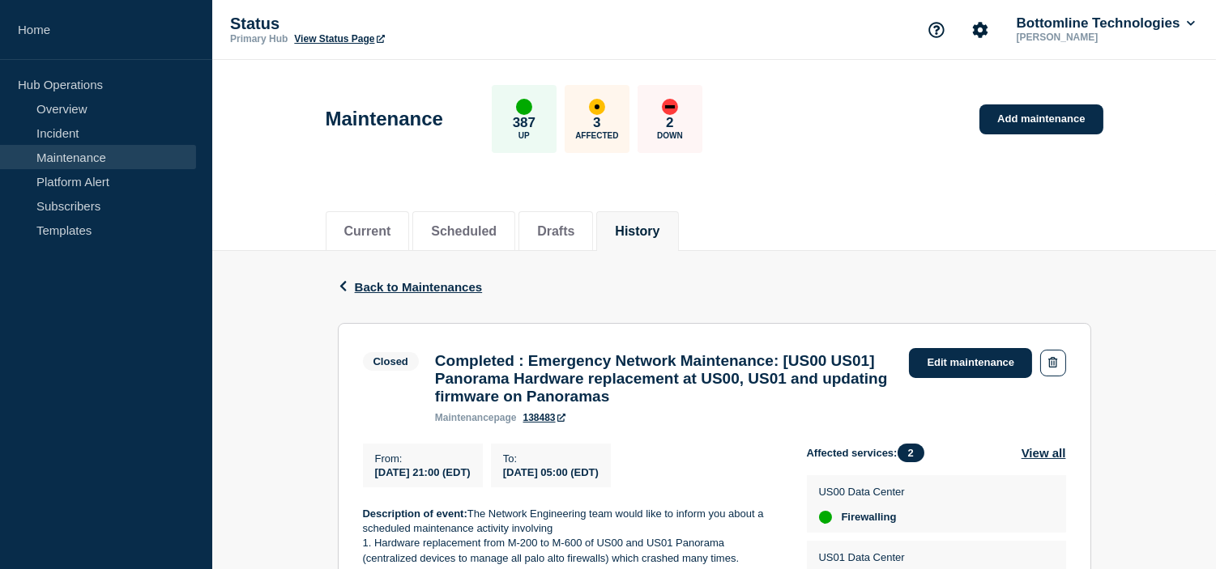
click at [691, 480] on div "From : 2025-09-10 21:00 (EDT) To : 2025-09-11 05:00 (EDT)" at bounding box center [585, 466] width 444 height 44
drag, startPoint x: 686, startPoint y: 483, endPoint x: 362, endPoint y: 467, distance: 324.3
click at [363, 467] on div "From : 2025-09-10 21:00 (EDT) To : 2025-09-11 05:00 (EDT)" at bounding box center [585, 466] width 444 height 44
copy div "From : 2025-09-10 21:00 (EDT) To : 2025-09-11 05:00 (EDT)"
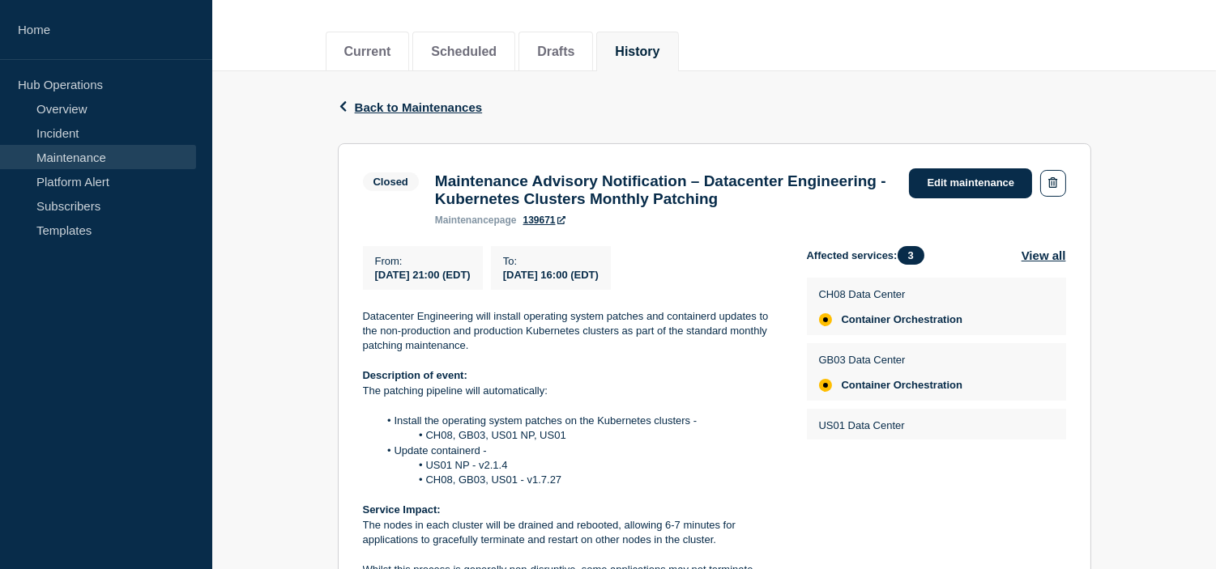
scroll to position [270, 0]
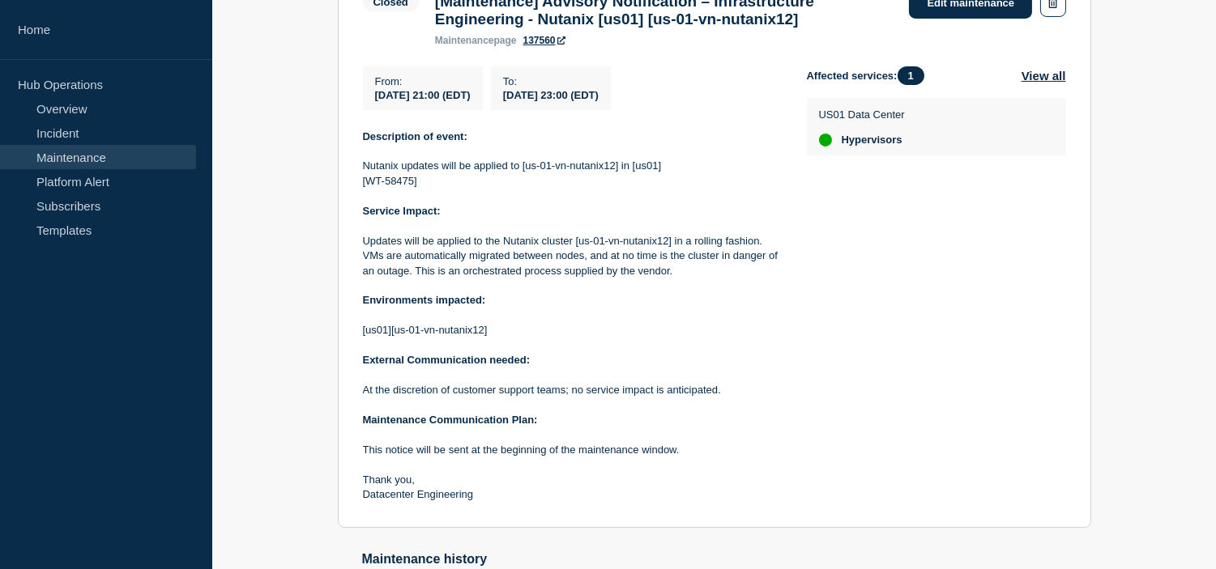
scroll to position [180, 0]
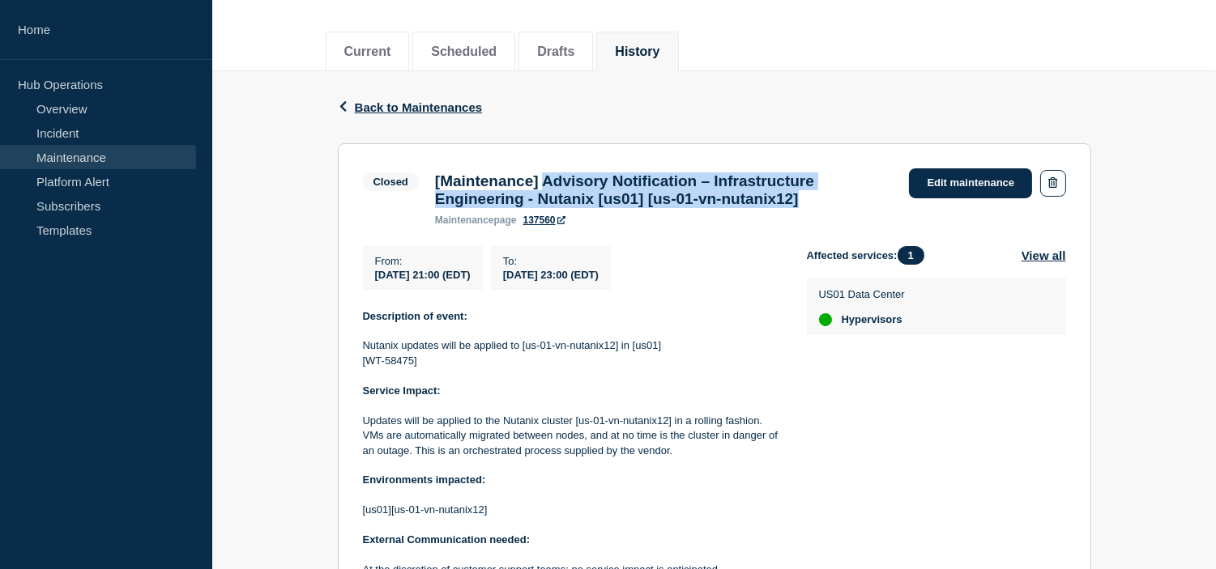
drag, startPoint x: 852, startPoint y: 205, endPoint x: 562, endPoint y: 189, distance: 290.4
click at [562, 189] on h3 "[Maintenance] Advisory Notification – Infrastructure Engineering - Nutanix [us0…" at bounding box center [664, 190] width 458 height 36
copy h3 "Advisory Notification – Infrastructure Engineering - Nutanix [us01] [us-01-vn-n…"
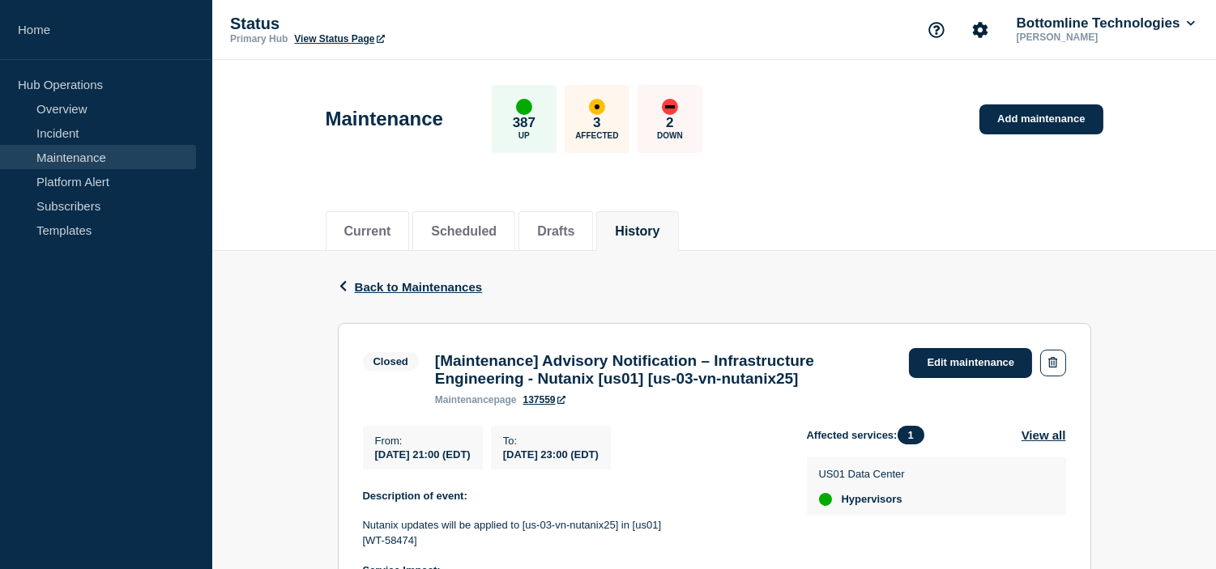
scroll to position [90, 0]
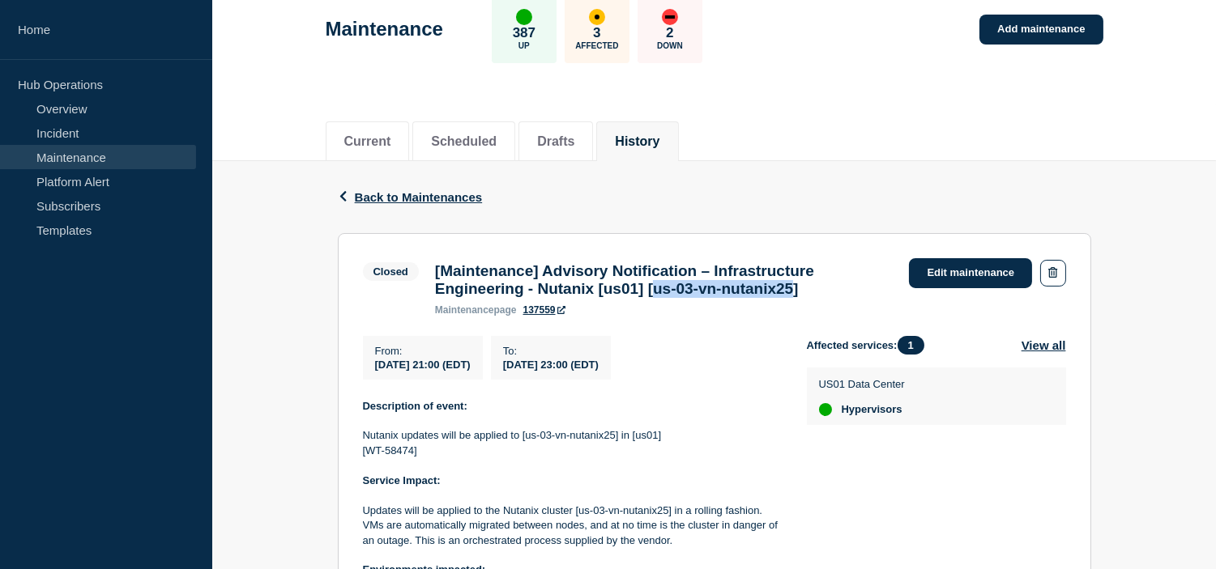
drag, startPoint x: 682, startPoint y: 296, endPoint x: 839, endPoint y: 296, distance: 157.1
click at [839, 296] on h3 "[Maintenance] Advisory Notification – Infrastructure Engineering - Nutanix [us0…" at bounding box center [664, 280] width 458 height 36
copy h3 "us-03-vn-nutanix25"
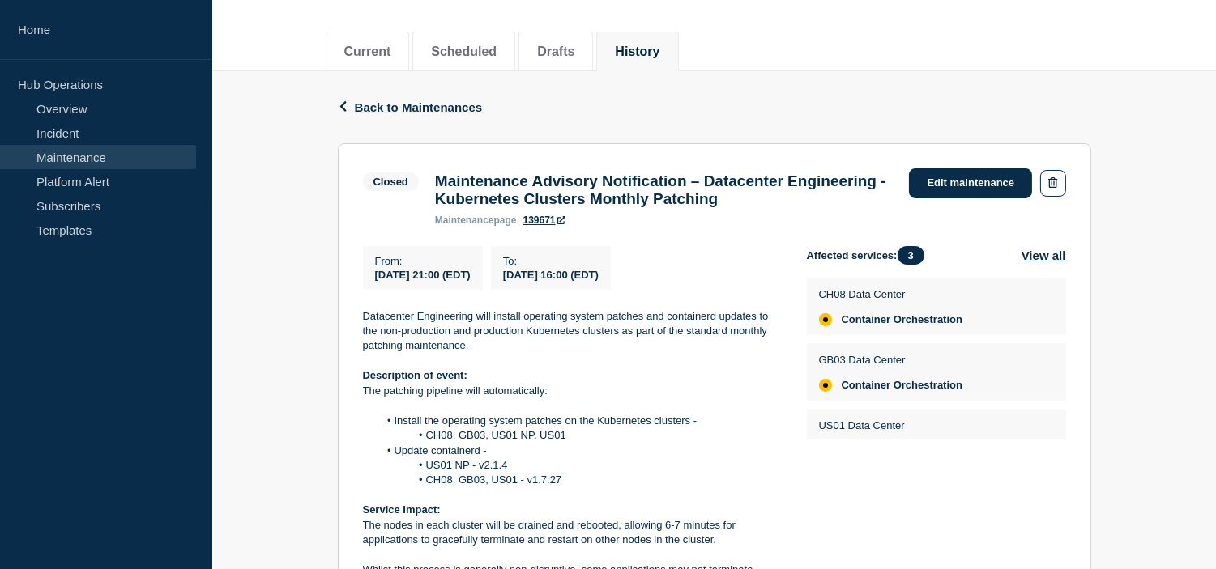
scroll to position [270, 0]
